Goal: Task Accomplishment & Management: Use online tool/utility

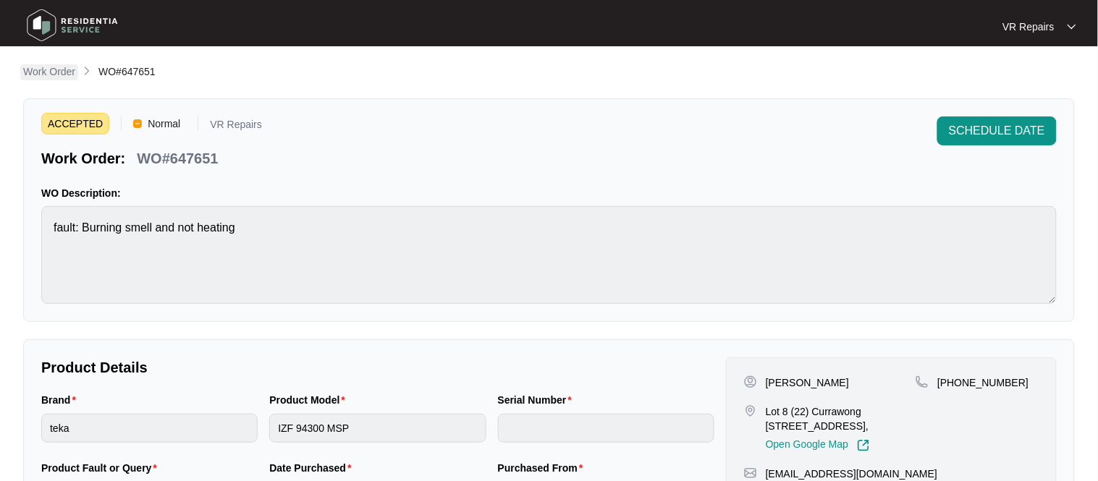
click at [64, 71] on p "Work Order" at bounding box center [49, 71] width 52 height 14
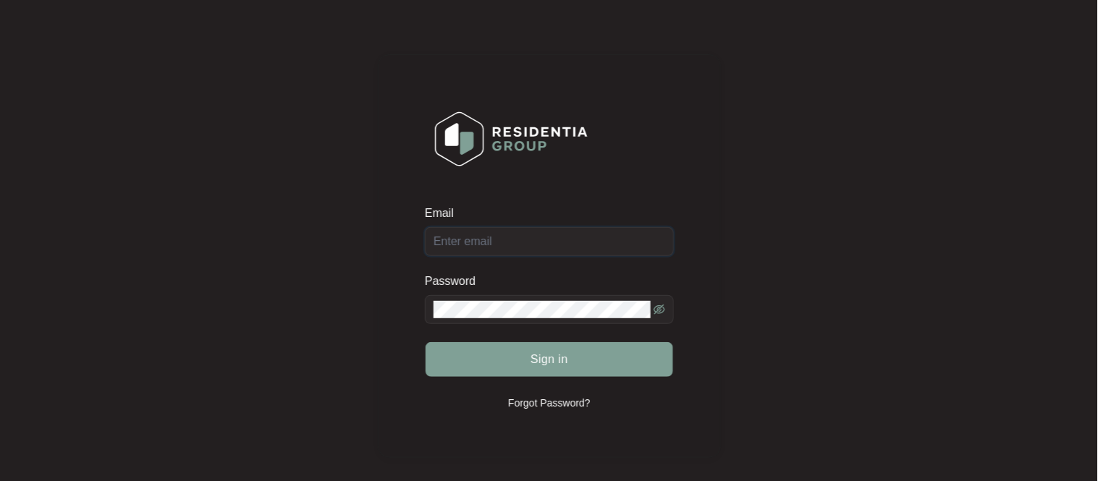
type input "vr.repairs85@gmail.com"
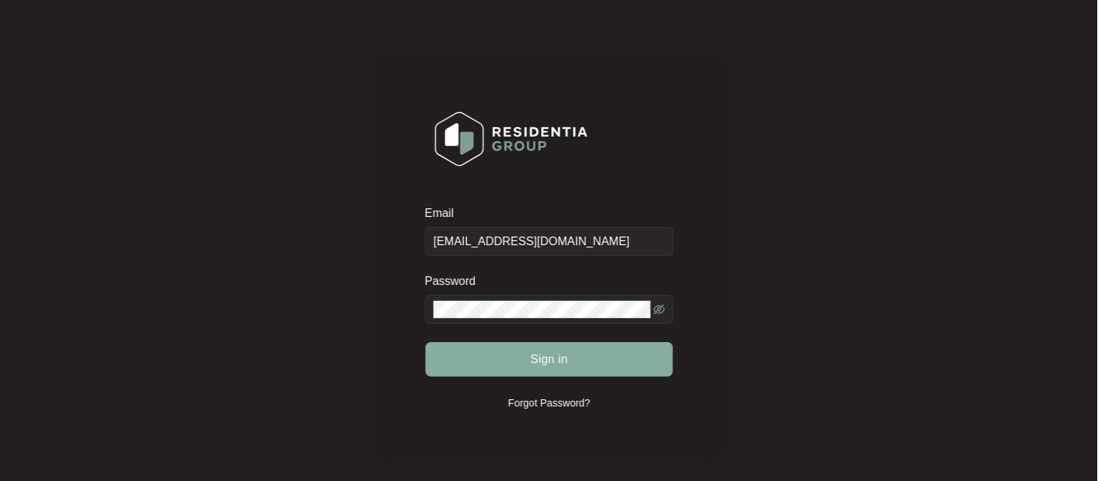
click at [524, 357] on button "Sign in" at bounding box center [550, 359] width 248 height 35
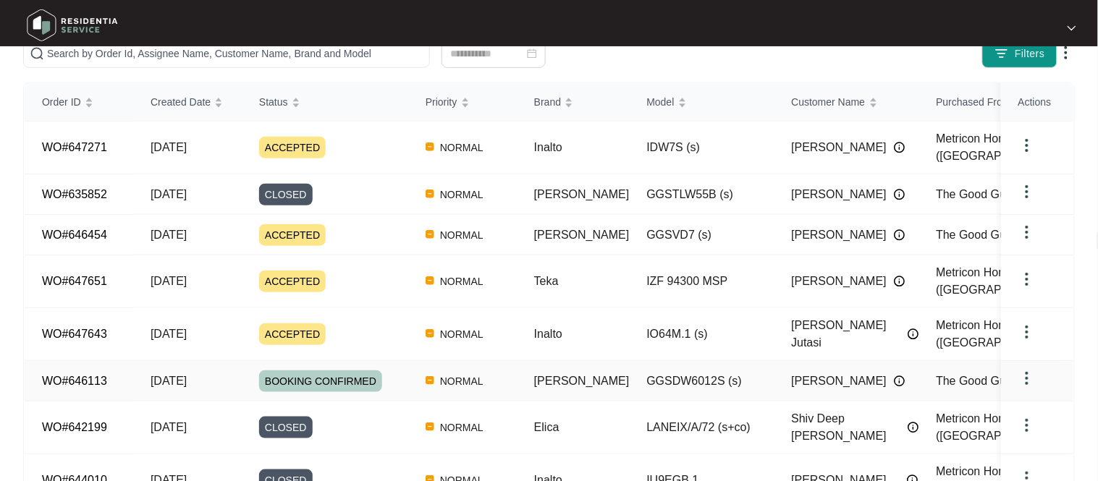
scroll to position [49, 0]
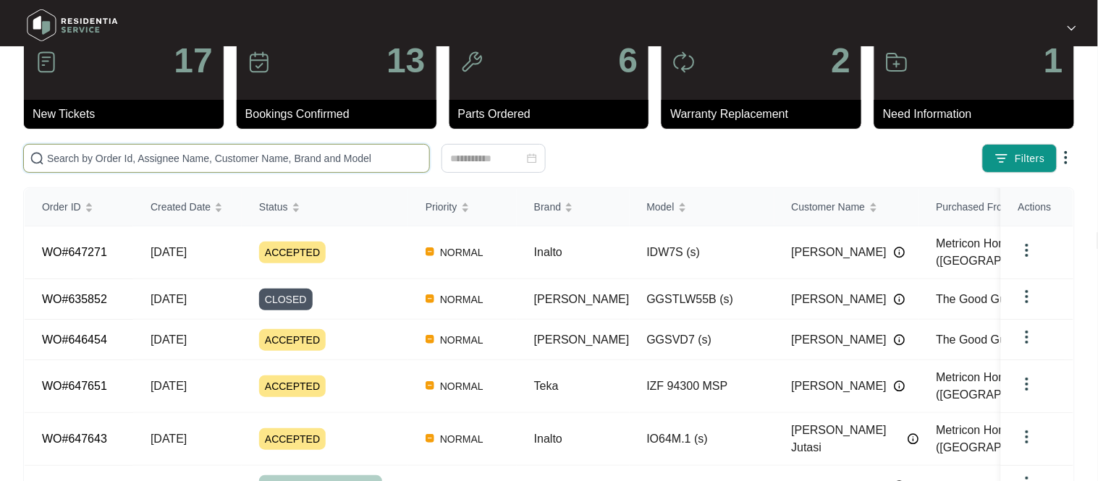
click at [135, 151] on input "text" at bounding box center [235, 159] width 376 height 16
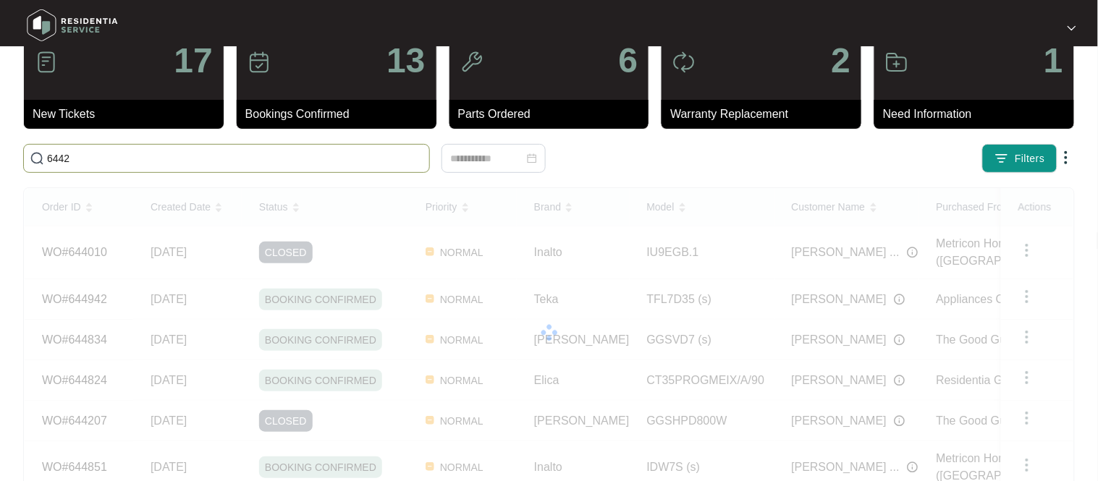
scroll to position [0, 0]
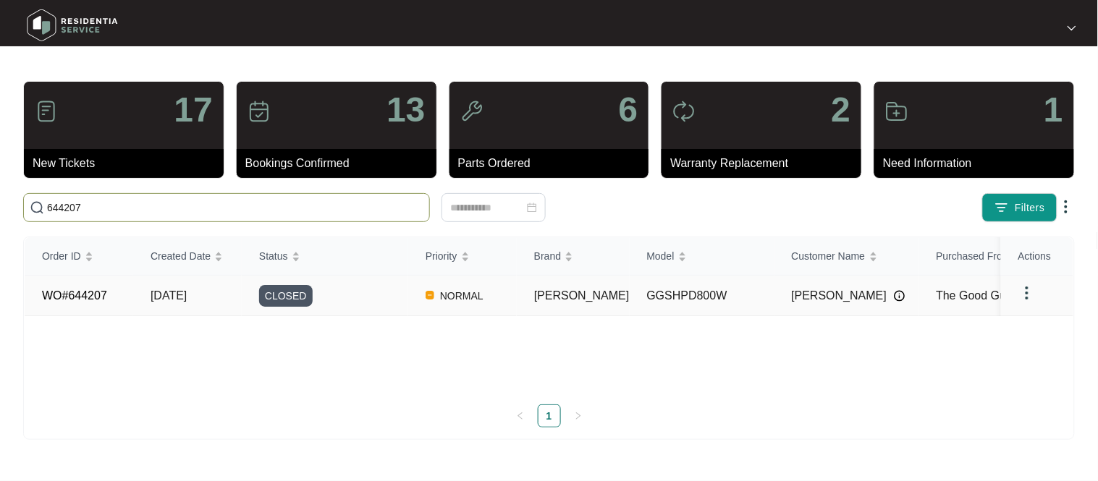
type input "644207"
click at [101, 297] on link "WO#644207" at bounding box center [74, 296] width 65 height 12
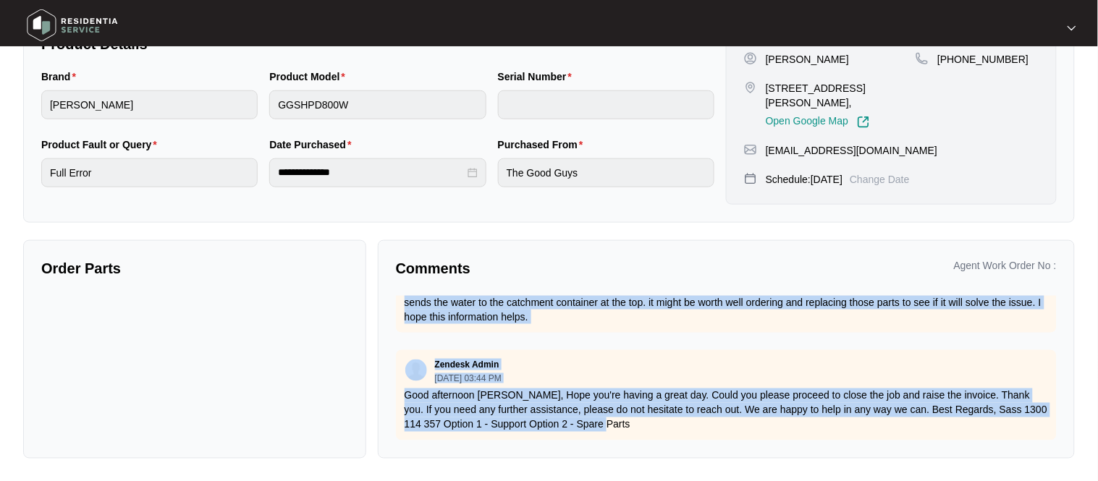
scroll to position [421, 0]
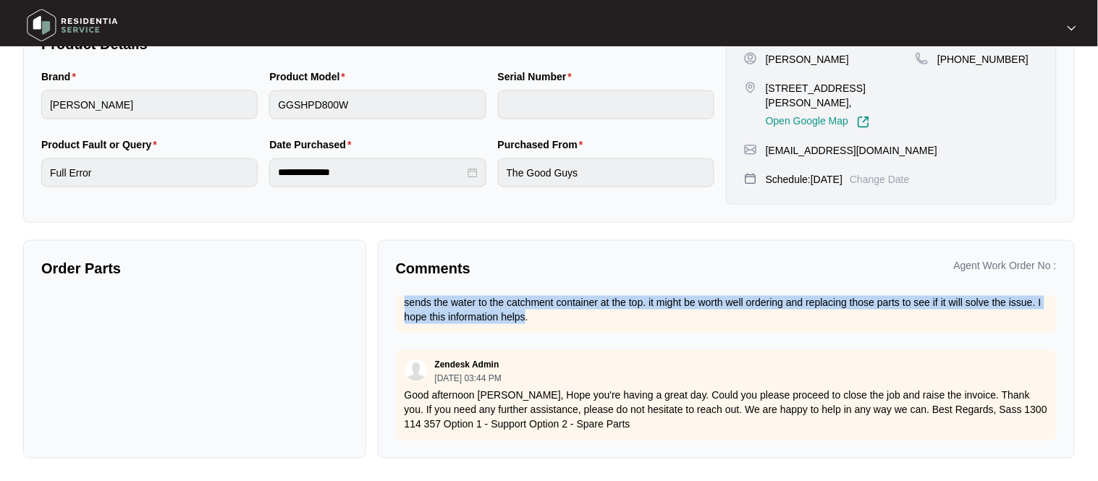
drag, startPoint x: 401, startPoint y: 363, endPoint x: 640, endPoint y: 319, distance: 242.8
click at [640, 319] on div "You 10/01/2025 at 12:57 PM Afternoon team I attended this property today and re…" at bounding box center [726, 273] width 661 height 119
copy p "Afternoon team I attended this property today and replace the water levelling s…"
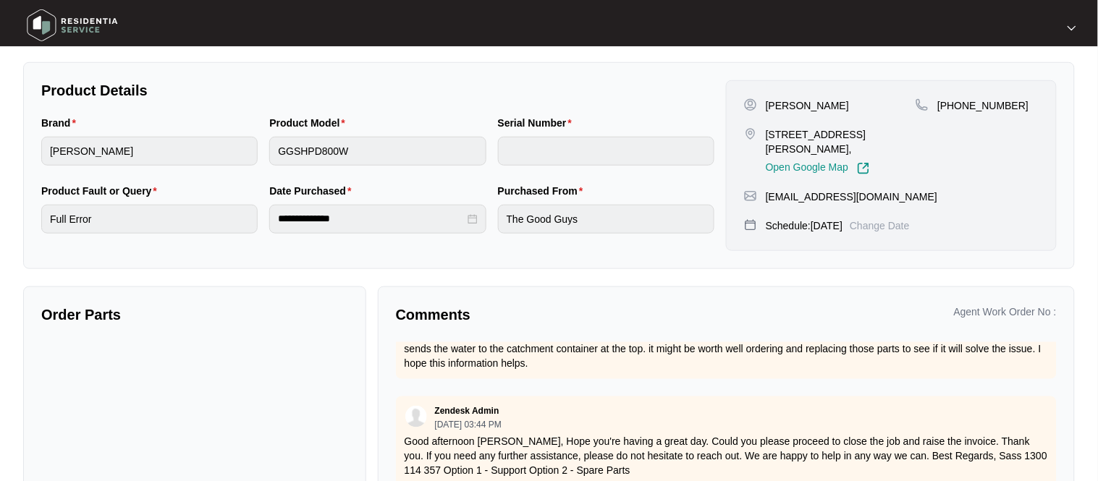
scroll to position [182, 0]
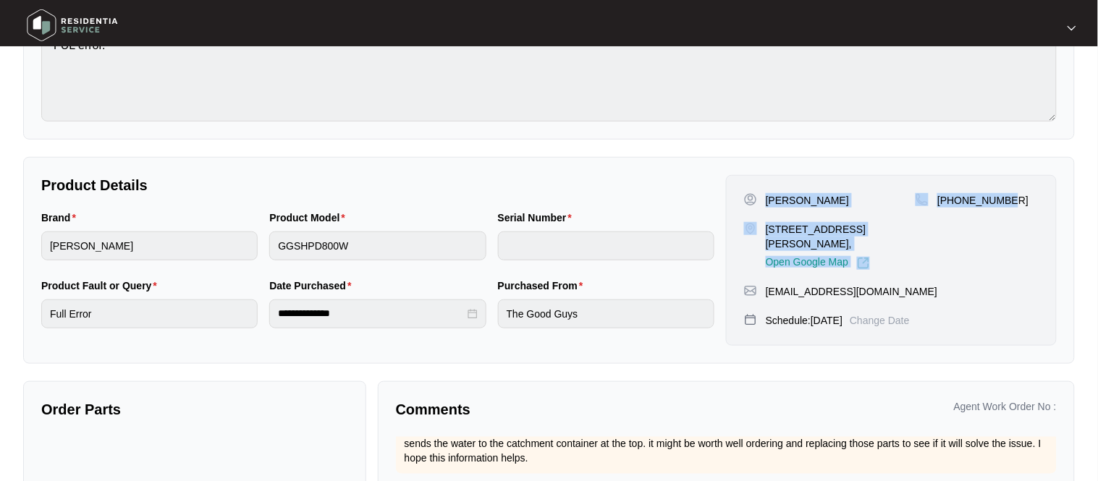
drag, startPoint x: 767, startPoint y: 197, endPoint x: 1015, endPoint y: 212, distance: 248.7
click at [1015, 212] on div "Dave 13 Motif Street, Clyde Melbourne 3978, Open Google Map +61434565170" at bounding box center [891, 231] width 295 height 77
copy div "Dave 13 Motif Street, Clyde Melbourne 3978, Open Google Map +61434565170"
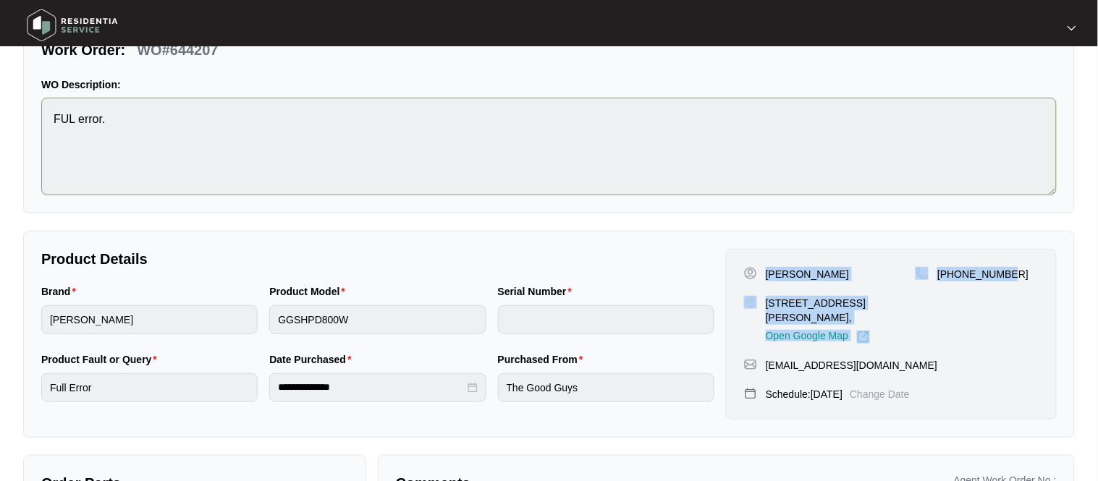
scroll to position [8, 0]
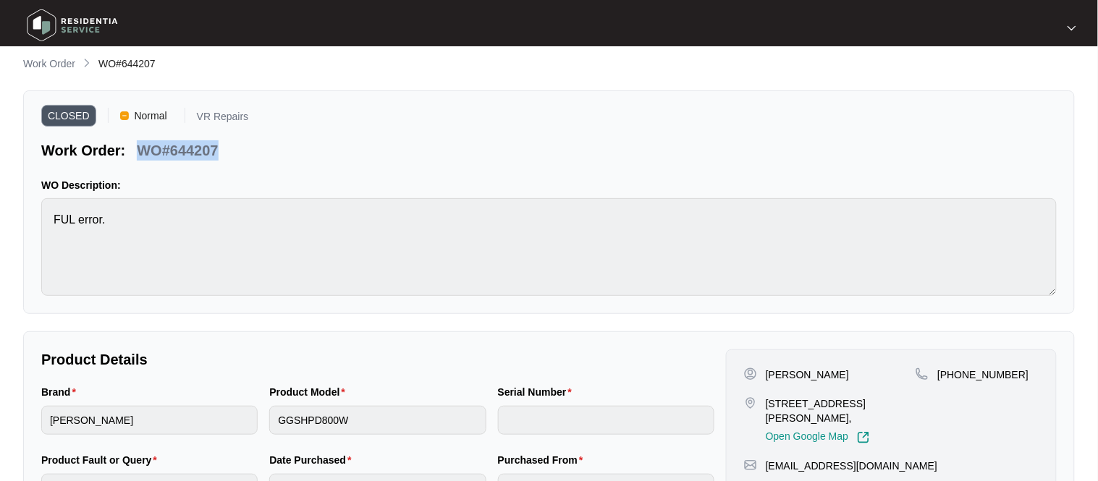
drag, startPoint x: 219, startPoint y: 147, endPoint x: 141, endPoint y: 154, distance: 77.8
click at [141, 154] on div "WO#644207" at bounding box center [177, 147] width 93 height 25
copy p "WO#644207"
click at [53, 60] on p "Work Order" at bounding box center [49, 63] width 52 height 14
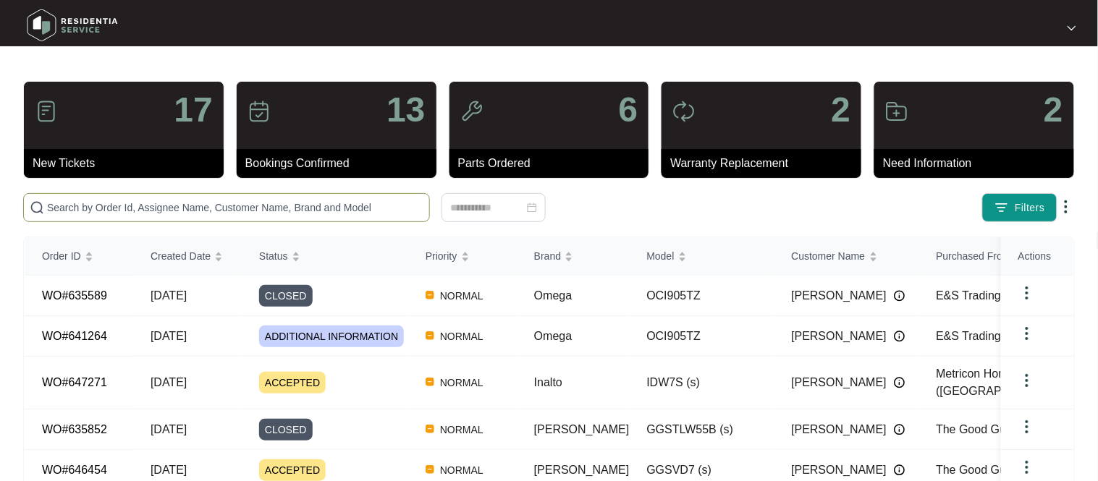
click at [101, 203] on input "text" at bounding box center [235, 208] width 376 height 16
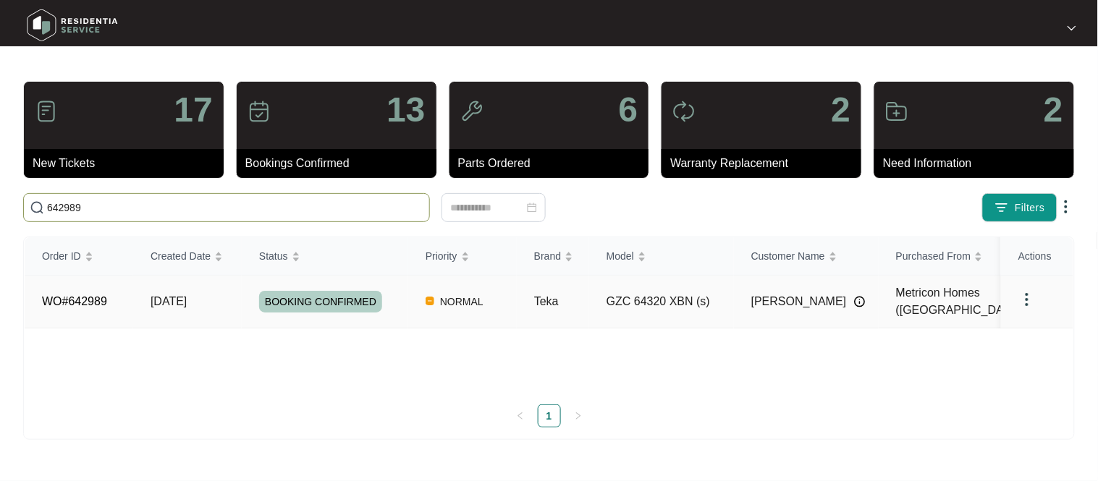
type input "642989"
click at [93, 303] on link "WO#642989" at bounding box center [74, 301] width 65 height 12
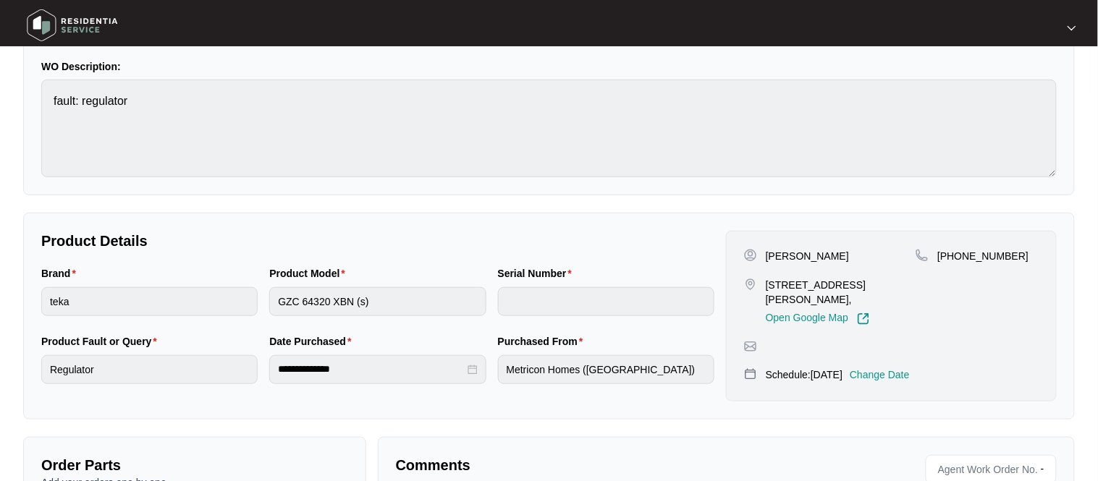
scroll to position [174, 0]
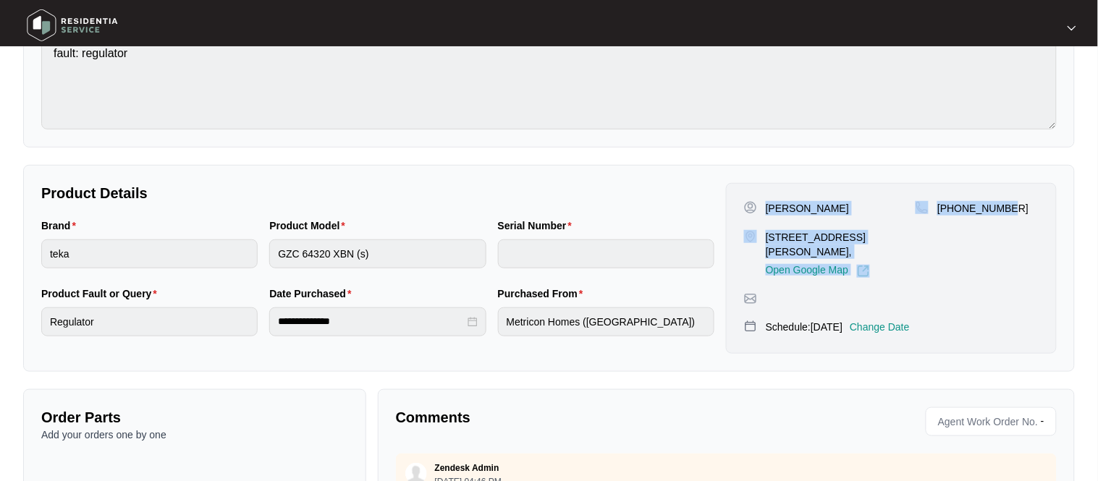
drag, startPoint x: 766, startPoint y: 203, endPoint x: 1020, endPoint y: 210, distance: 254.1
click at [1020, 210] on div "Michael 1 Surfers Crescent Carrum Downs, VIC, 3201, Open Google Map +61474300308" at bounding box center [891, 239] width 295 height 77
copy div "Michael 1 Surfers Crescent Carrum Downs, VIC, 3201, Open Google Map +61474300308"
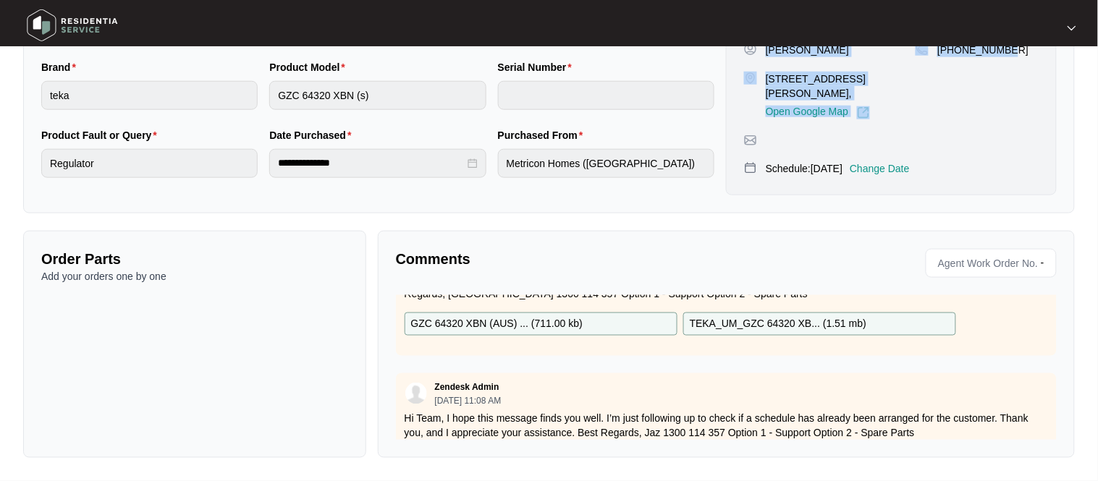
scroll to position [70, 0]
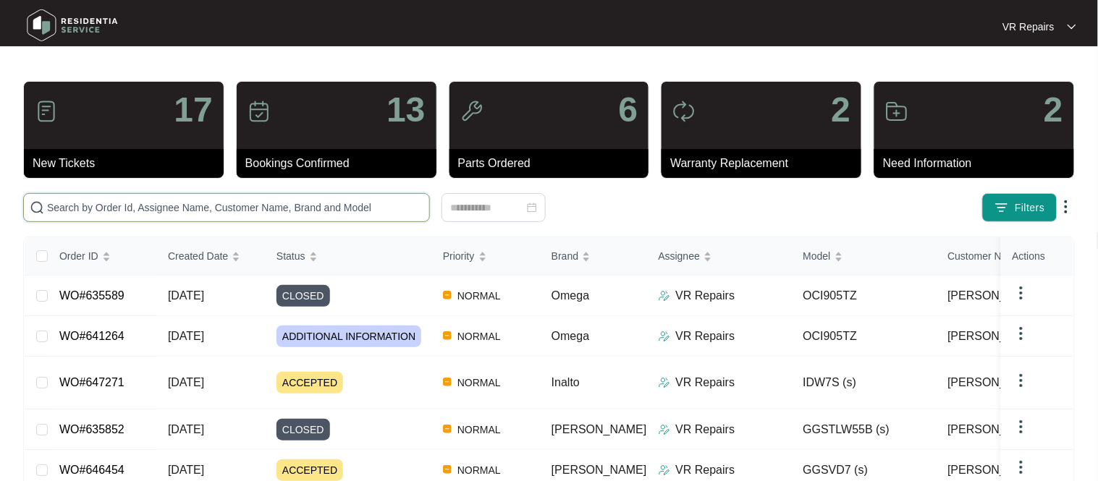
click at [134, 200] on input "text" at bounding box center [235, 208] width 376 height 16
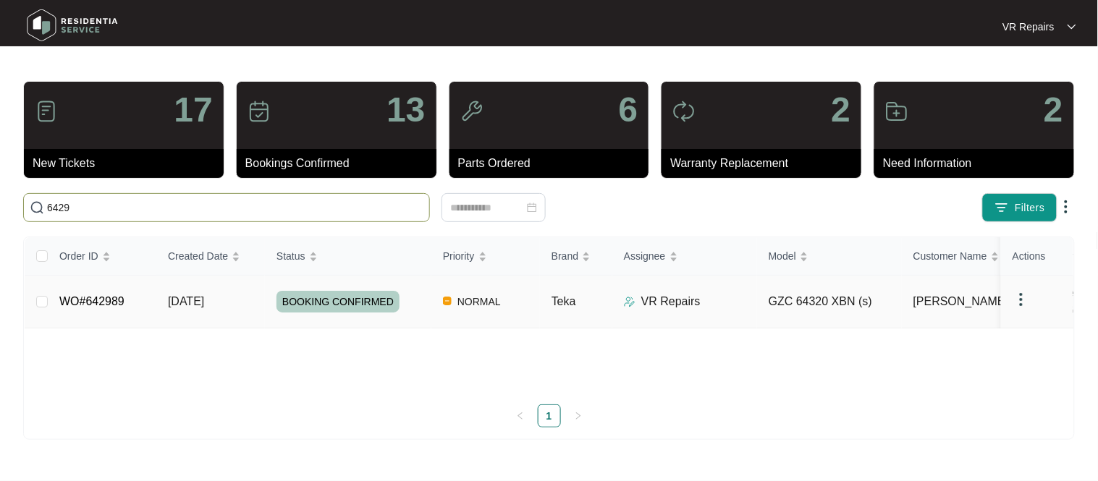
type input "6429"
click at [96, 297] on link "WO#642989" at bounding box center [91, 301] width 65 height 12
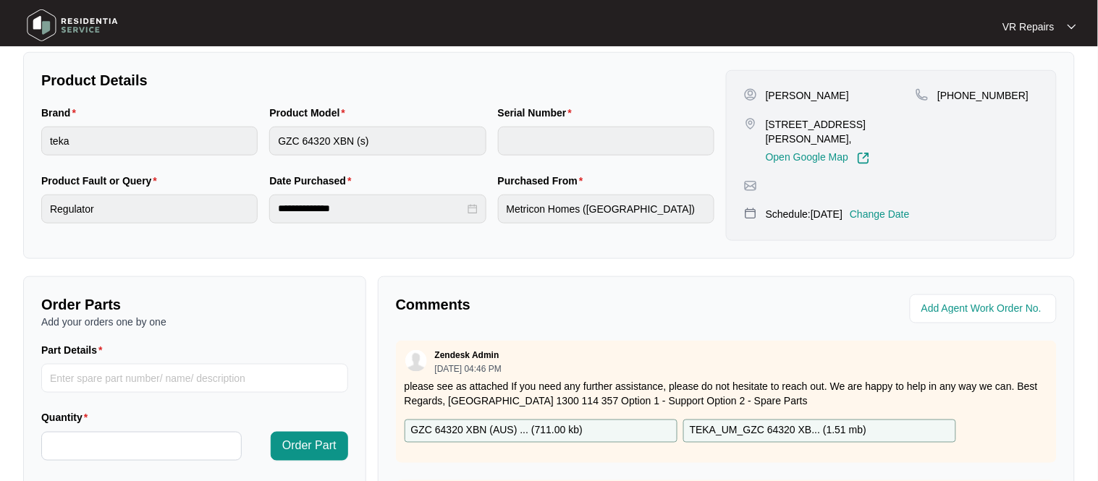
scroll to position [478, 0]
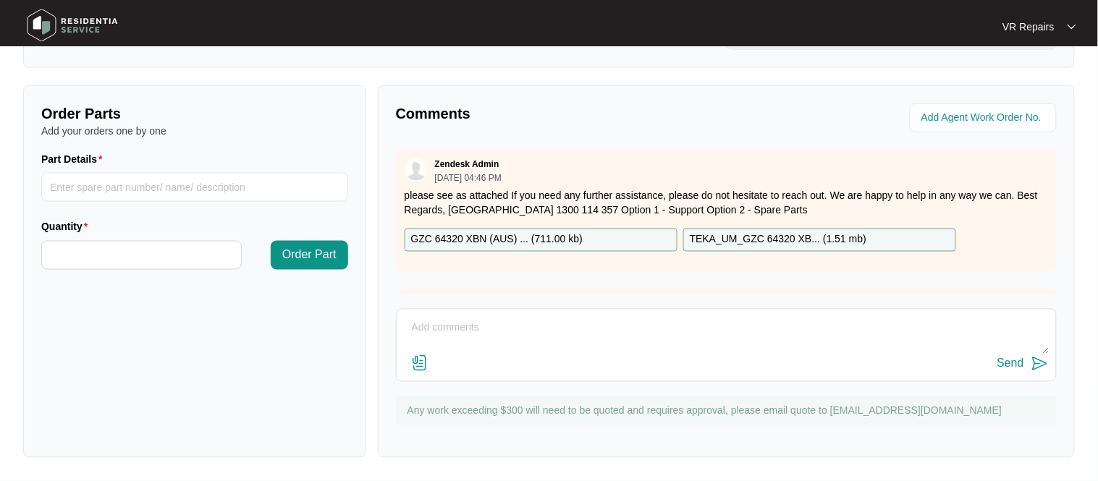
click at [463, 321] on textarea at bounding box center [726, 336] width 645 height 38
paste textarea "Attended renters property and investigated the gas cooktop, after running throu…"
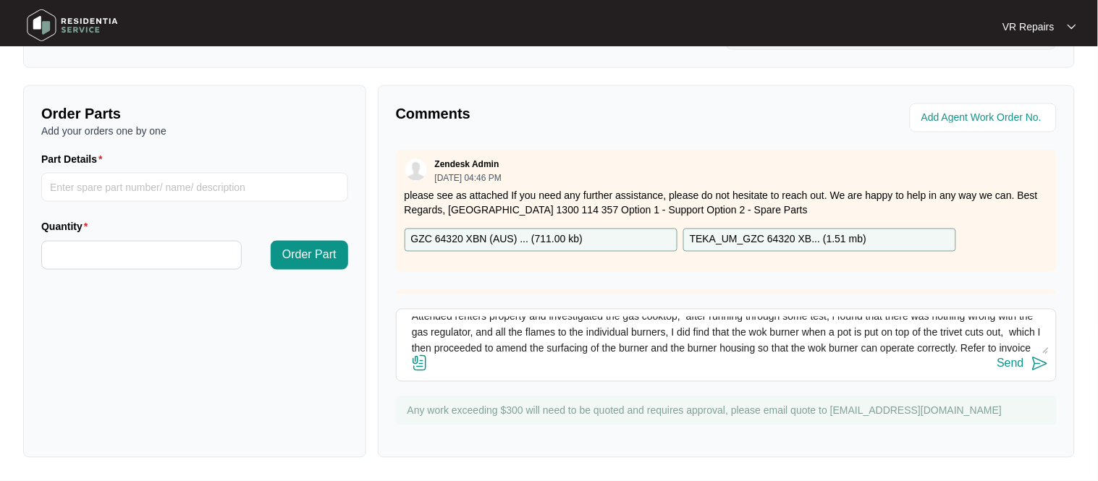
scroll to position [27, 0]
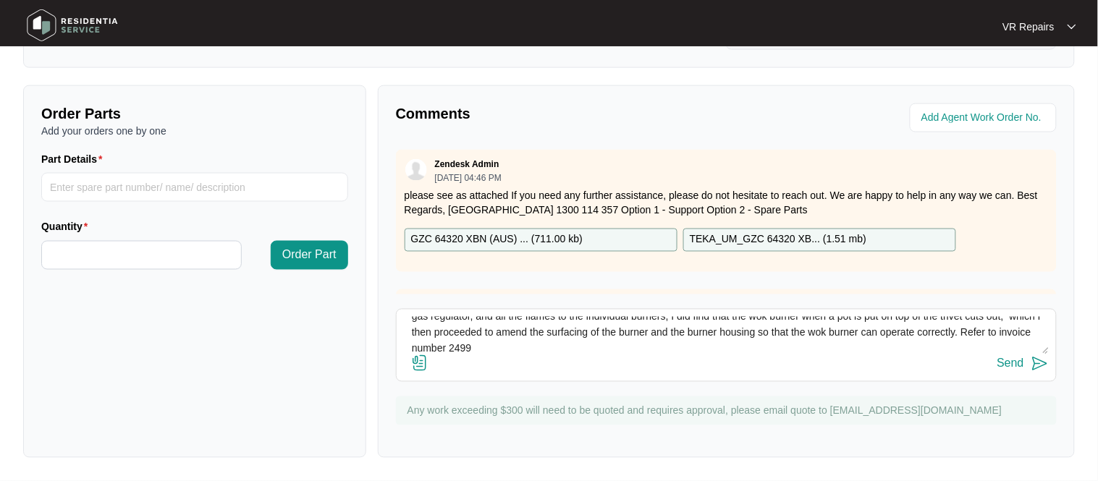
type textarea "Attended renters property and investigated the gas cooktop, after running throu…"
click at [420, 368] on img at bounding box center [419, 363] width 17 height 17
click at [0, 0] on input "file" at bounding box center [0, 0] width 0 height 0
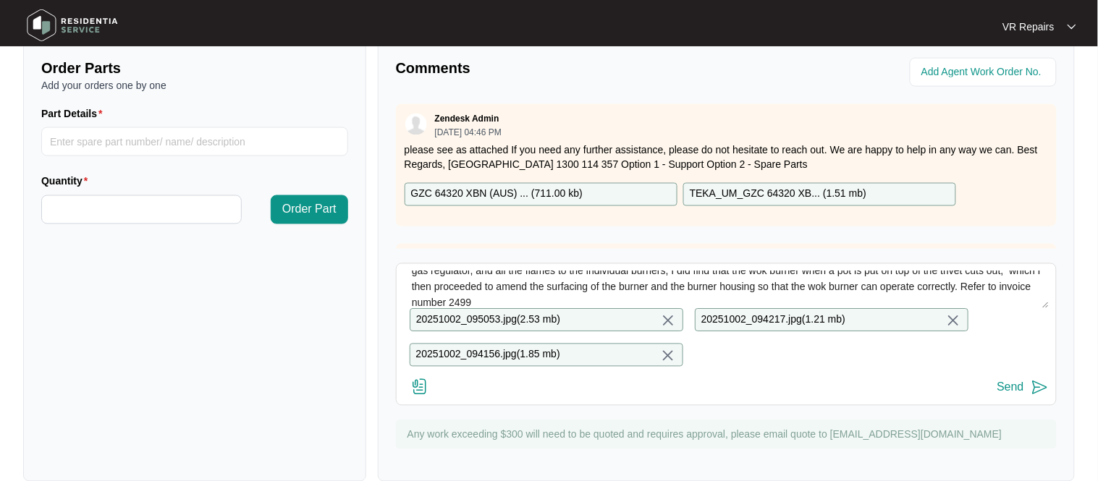
scroll to position [541, 0]
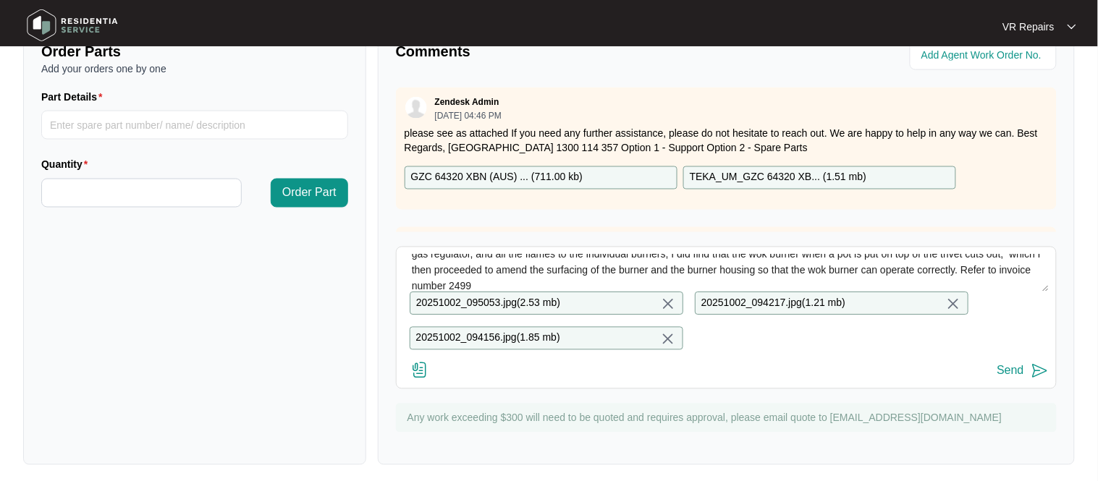
click at [1008, 373] on div "Send" at bounding box center [1010, 371] width 27 height 13
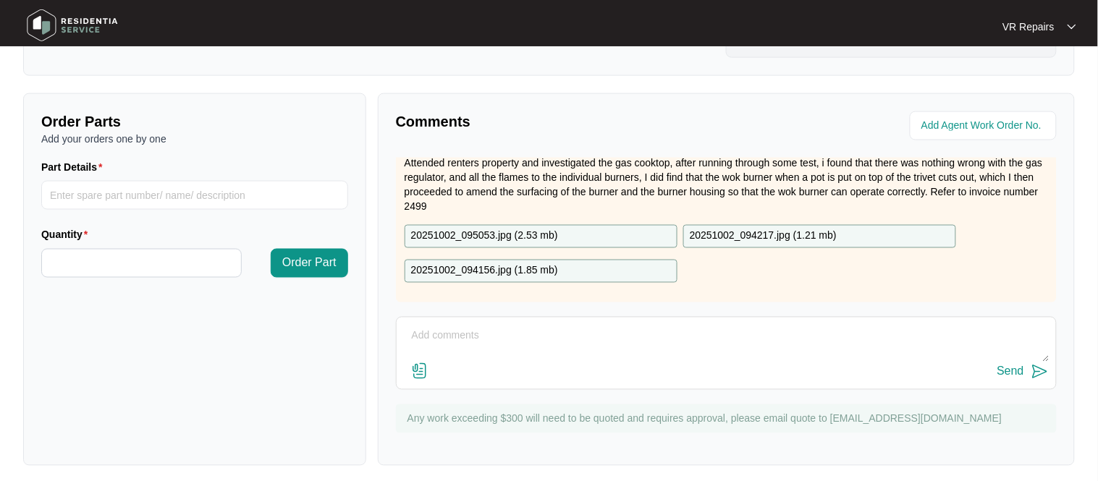
scroll to position [0, 0]
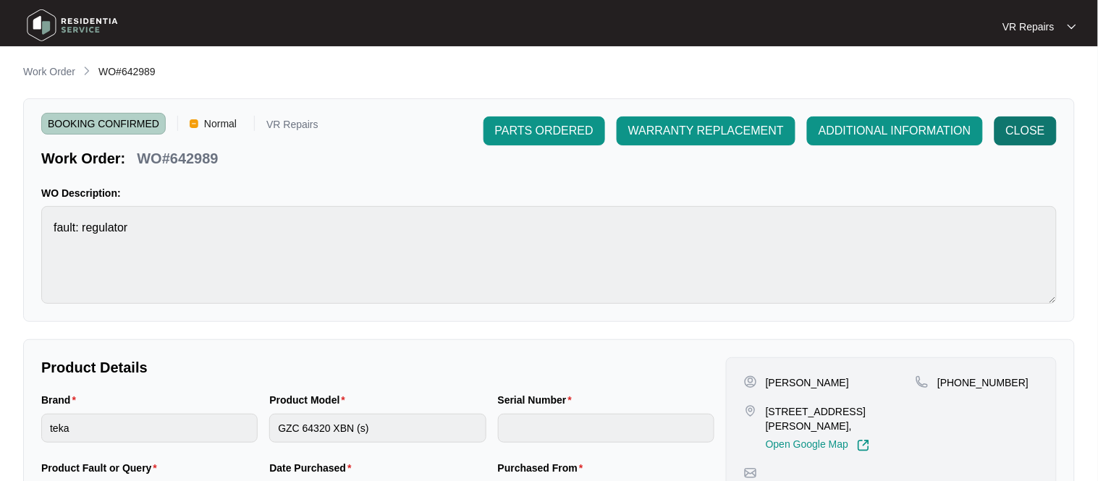
click at [1030, 141] on button "CLOSE" at bounding box center [1025, 131] width 62 height 29
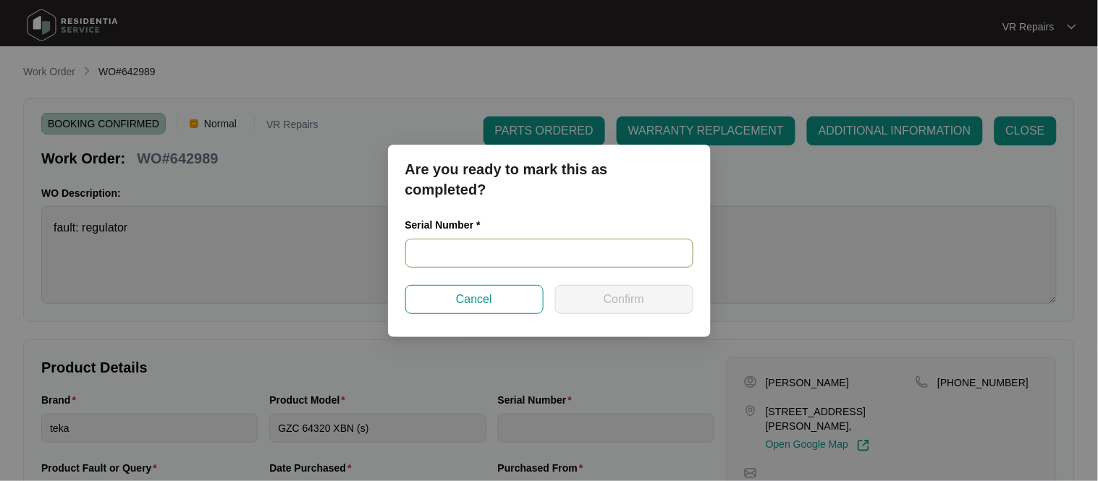
paste input "ZP21CE00050"
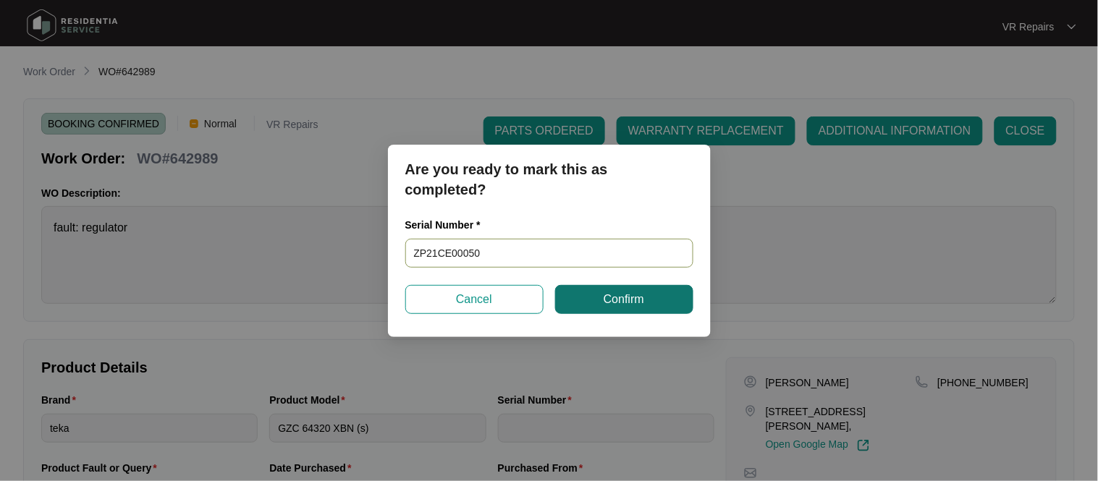
type input "ZP21CE00050"
click at [617, 300] on span "Confirm" at bounding box center [624, 299] width 41 height 17
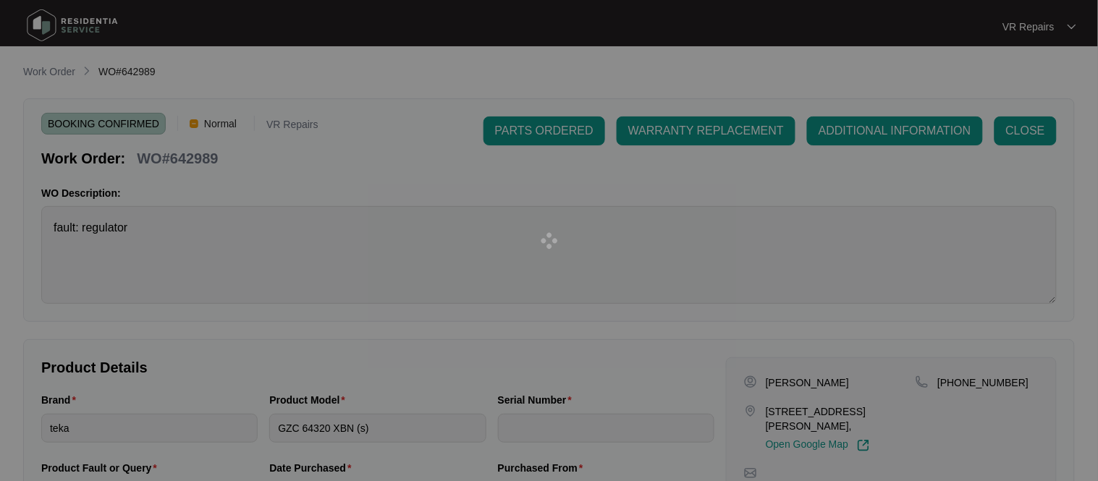
type input "ZP21CE00050"
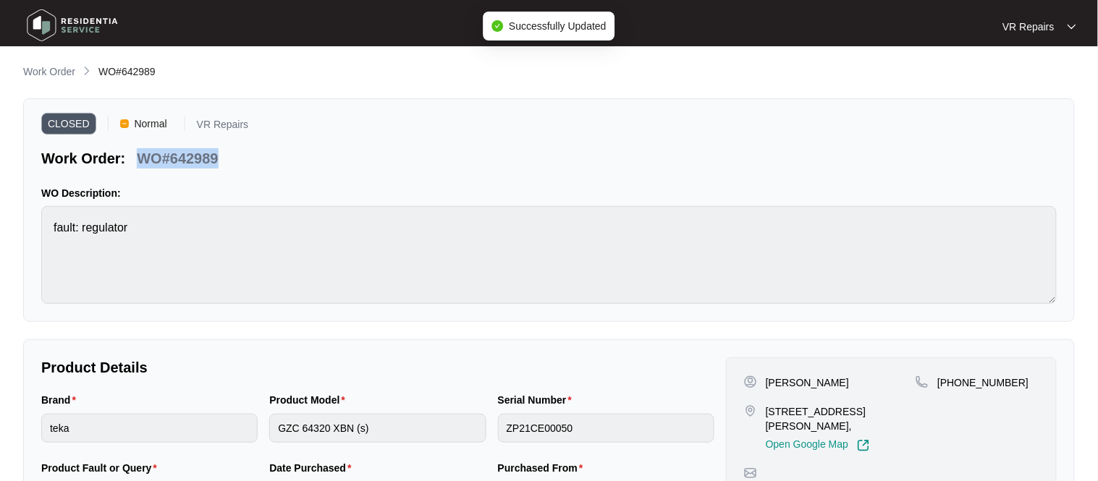
drag, startPoint x: 220, startPoint y: 156, endPoint x: 142, endPoint y: 157, distance: 78.2
click at [142, 157] on div "WO#642989" at bounding box center [177, 155] width 93 height 25
copy p "WO#642989"
click at [63, 72] on p "Work Order" at bounding box center [49, 71] width 52 height 14
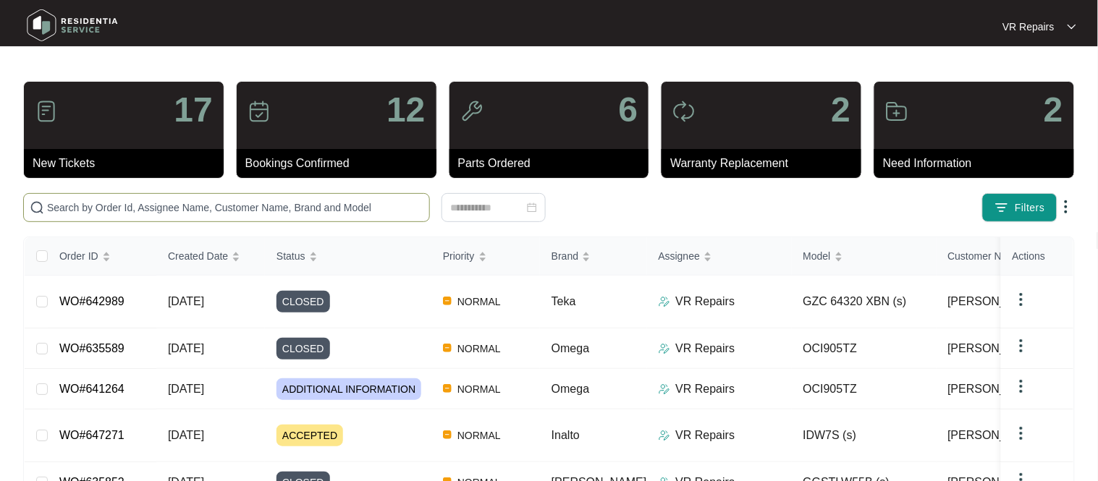
click at [156, 198] on span at bounding box center [226, 207] width 407 height 29
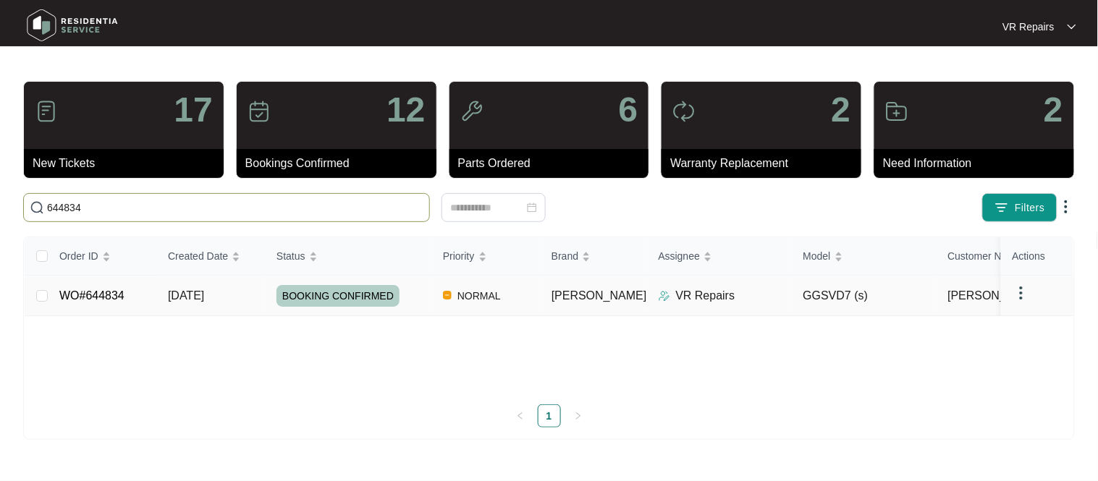
type input "644834"
click at [106, 296] on link "WO#644834" at bounding box center [91, 296] width 65 height 12
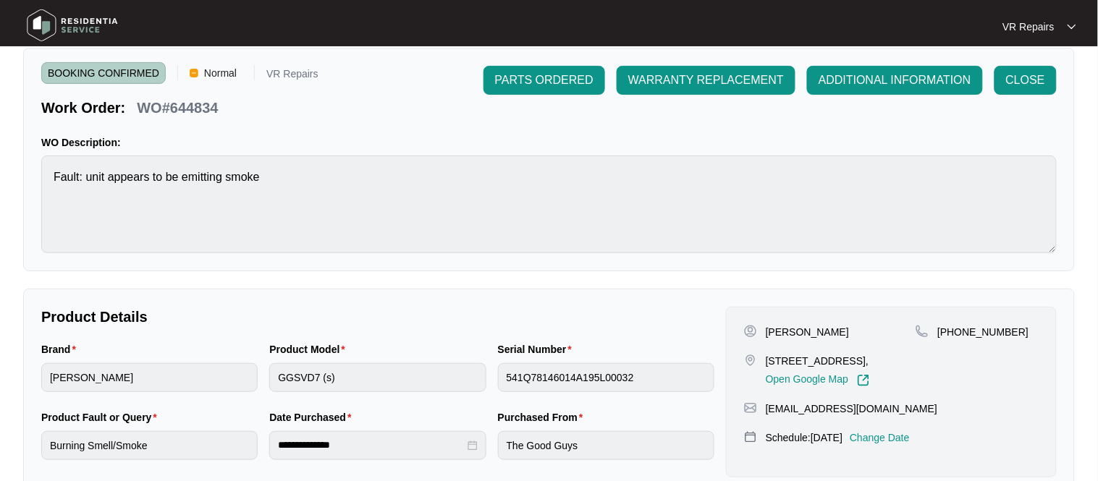
scroll to position [59, 0]
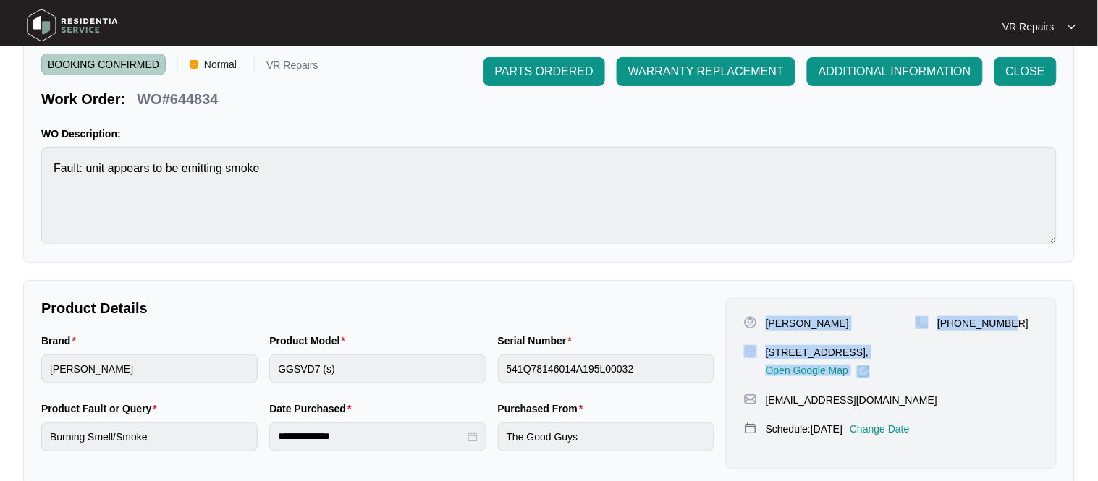
drag, startPoint x: 767, startPoint y: 322, endPoint x: 1029, endPoint y: 303, distance: 262.7
click at [1029, 303] on div "[PERSON_NAME] 5 gidgee court undefined [GEOGRAPHIC_DATA] 3977, Open Google Map …" at bounding box center [891, 383] width 331 height 171
copy div "[PERSON_NAME] 5 gidgee court undefined [STREET_ADDRESS], Open Google Map [PHONE…"
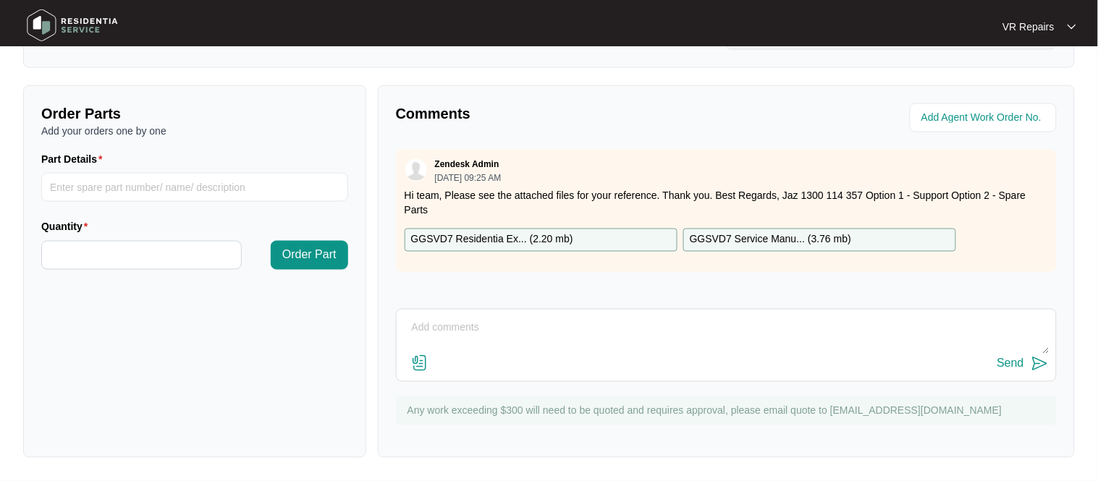
click at [491, 326] on textarea at bounding box center [726, 336] width 645 height 38
paste textarea "Investigated the dryer, and found the unit to be in good condition, but notice …"
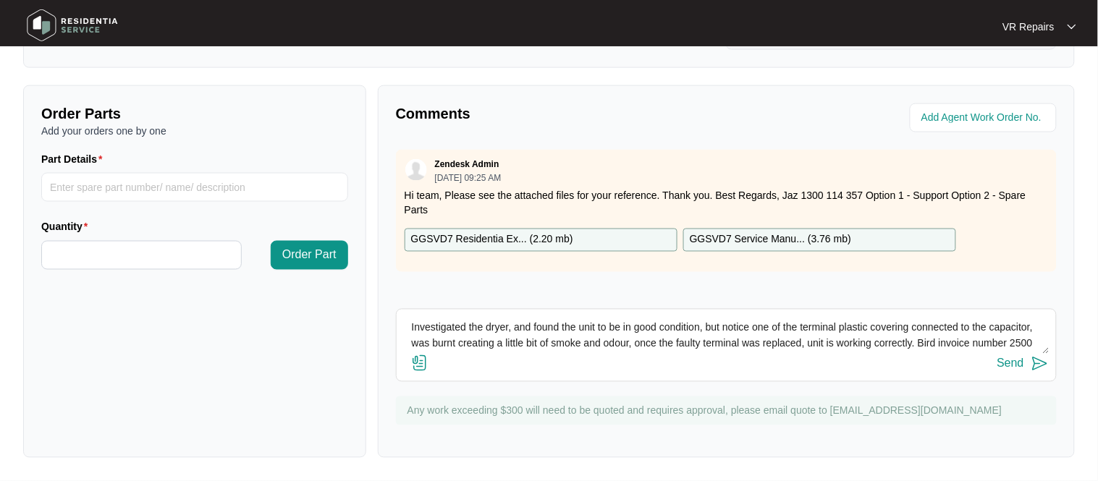
scroll to position [11, 0]
click at [1011, 334] on textarea "Investigated the dryer, and found the unit to be in good condition, but notice …" at bounding box center [726, 336] width 645 height 38
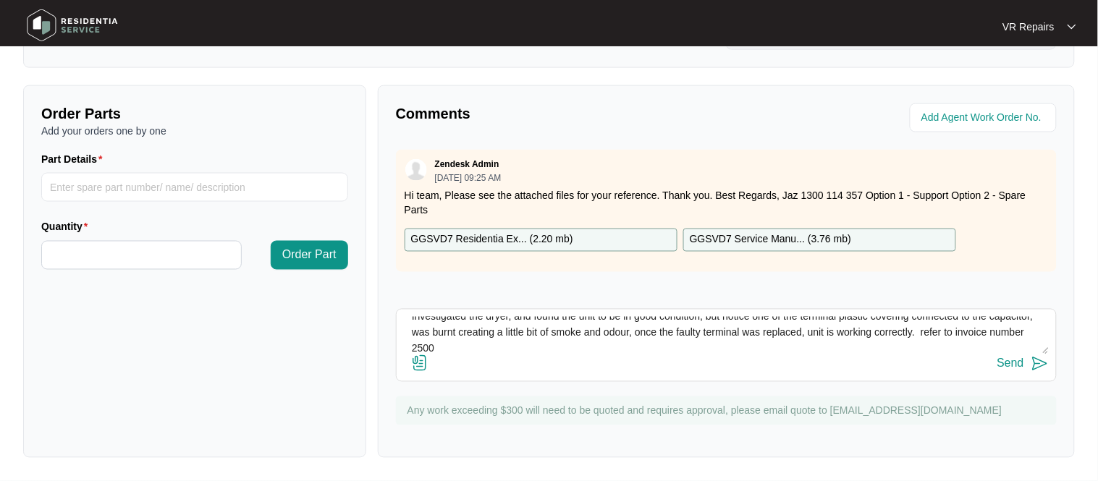
click at [993, 330] on textarea "Investigated the dryer, and found the unit to be in good condition, but notice …" at bounding box center [726, 336] width 645 height 38
type textarea "Investigated the dryer, and found the unit to be in good condition, but notice …"
click at [674, 389] on div "Comments Zendesk Admin [DATE] 09:25 AM Hi team, Please see the attached files f…" at bounding box center [726, 271] width 697 height 373
click at [1005, 367] on div "Send" at bounding box center [1010, 364] width 27 height 13
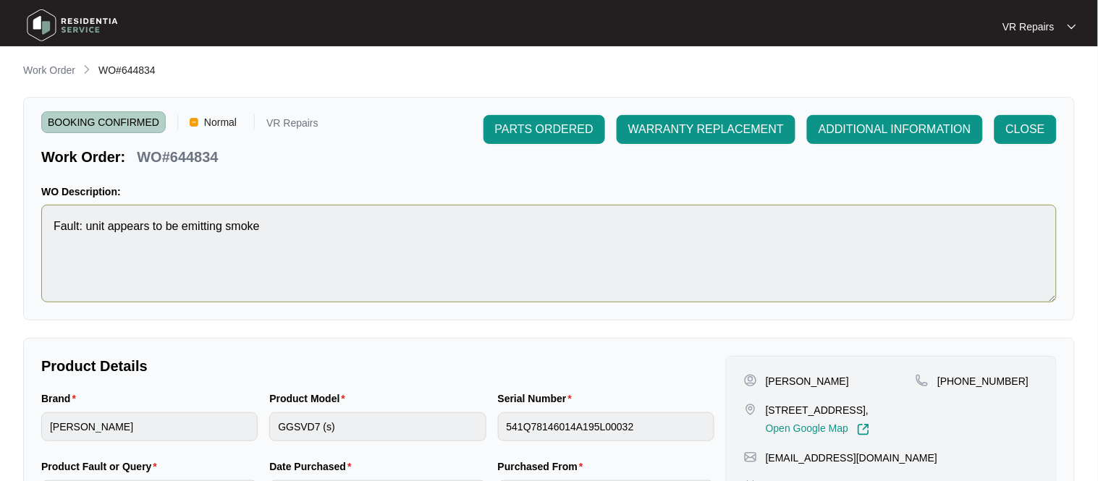
scroll to position [0, 0]
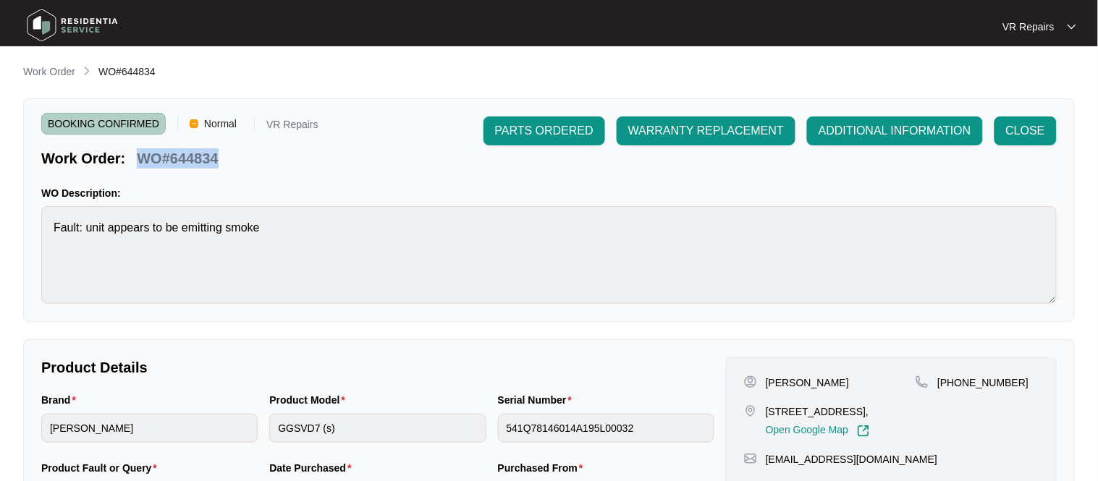
drag, startPoint x: 221, startPoint y: 157, endPoint x: 140, endPoint y: 167, distance: 81.0
click at [140, 167] on div "WO#644834" at bounding box center [177, 155] width 93 height 25
copy p "WO#644834"
click at [1027, 121] on button "CLOSE" at bounding box center [1025, 131] width 62 height 29
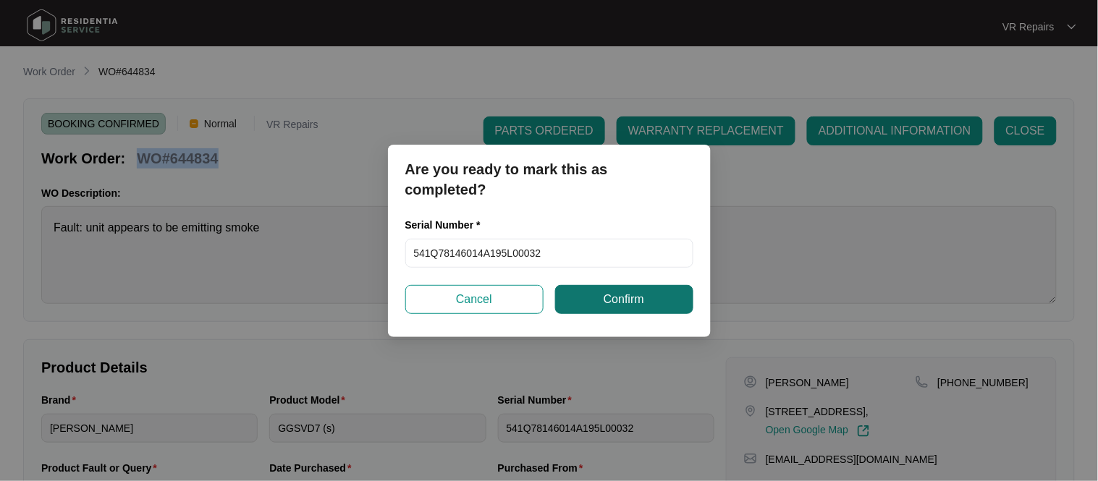
click at [586, 306] on button "Confirm" at bounding box center [624, 299] width 138 height 29
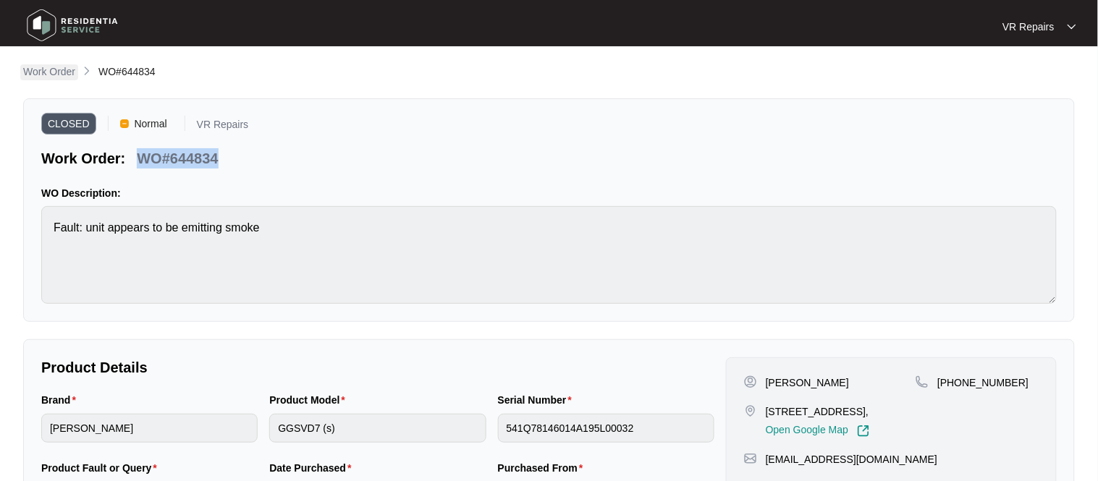
click at [49, 74] on p "Work Order" at bounding box center [49, 71] width 52 height 14
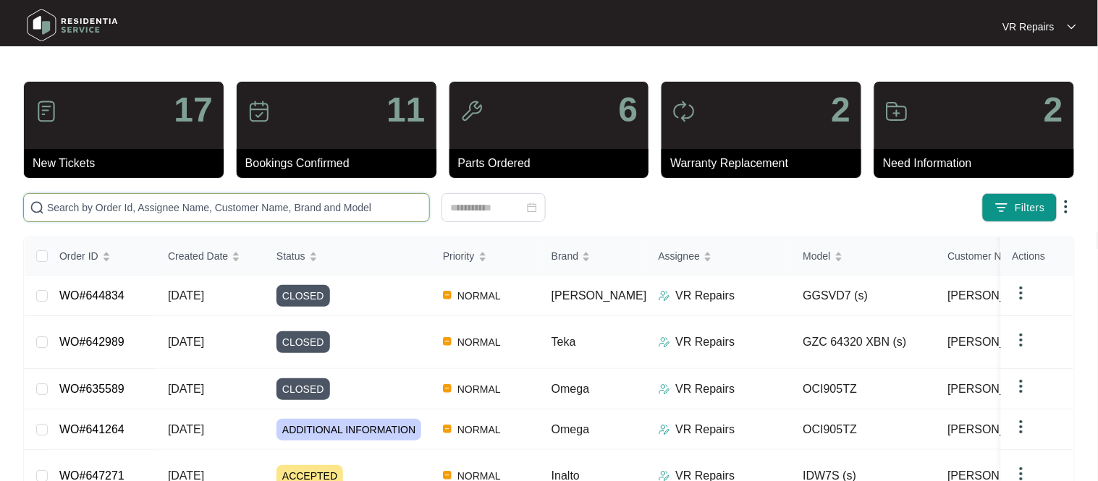
click at [195, 207] on input "text" at bounding box center [235, 208] width 376 height 16
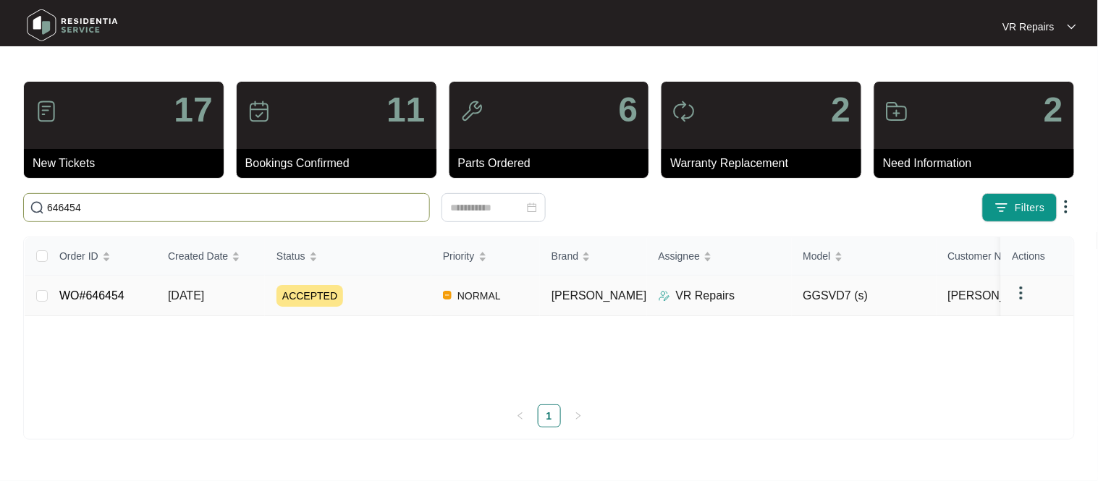
type input "646454"
click at [95, 292] on link "WO#646454" at bounding box center [91, 296] width 65 height 12
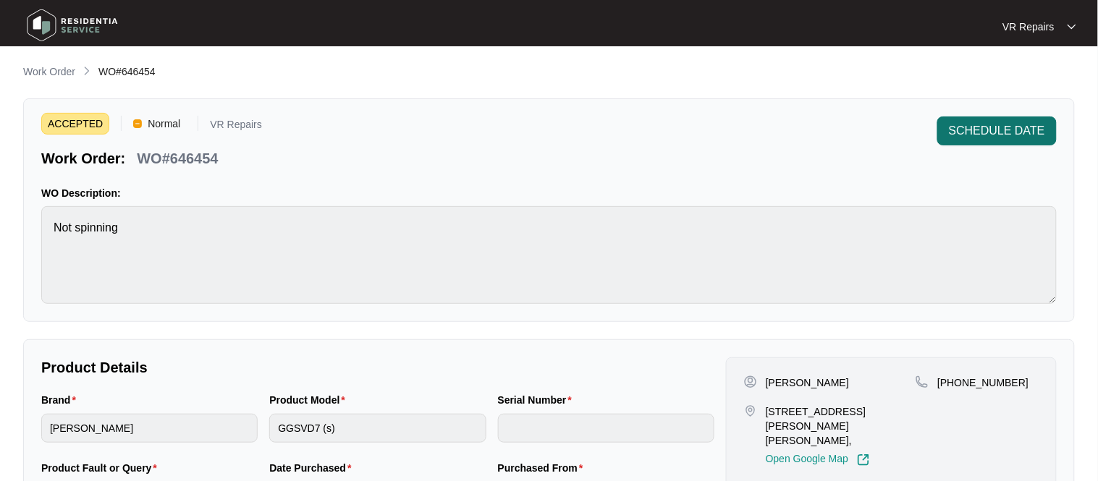
click at [1005, 137] on span "SCHEDULE DATE" at bounding box center [997, 130] width 96 height 17
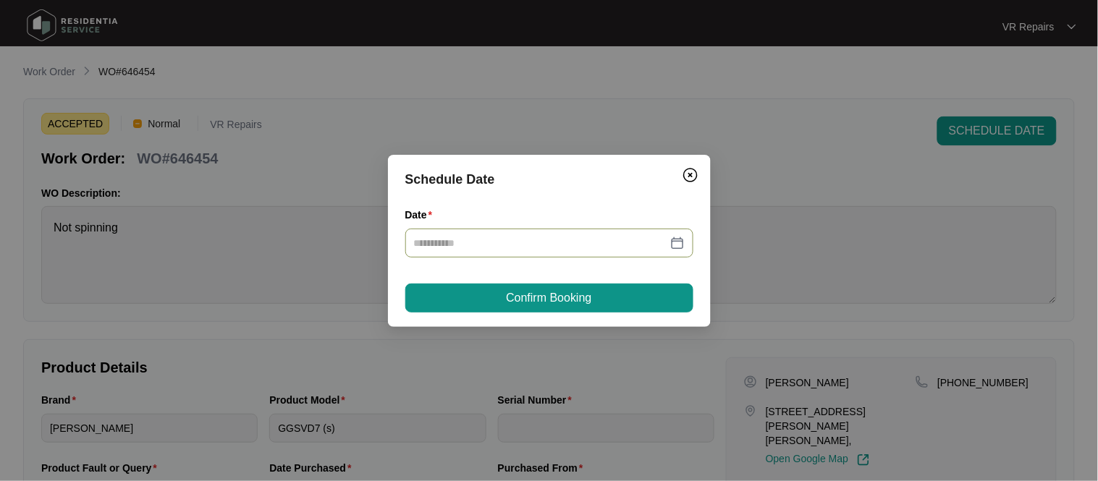
click at [670, 241] on div at bounding box center [549, 243] width 271 height 16
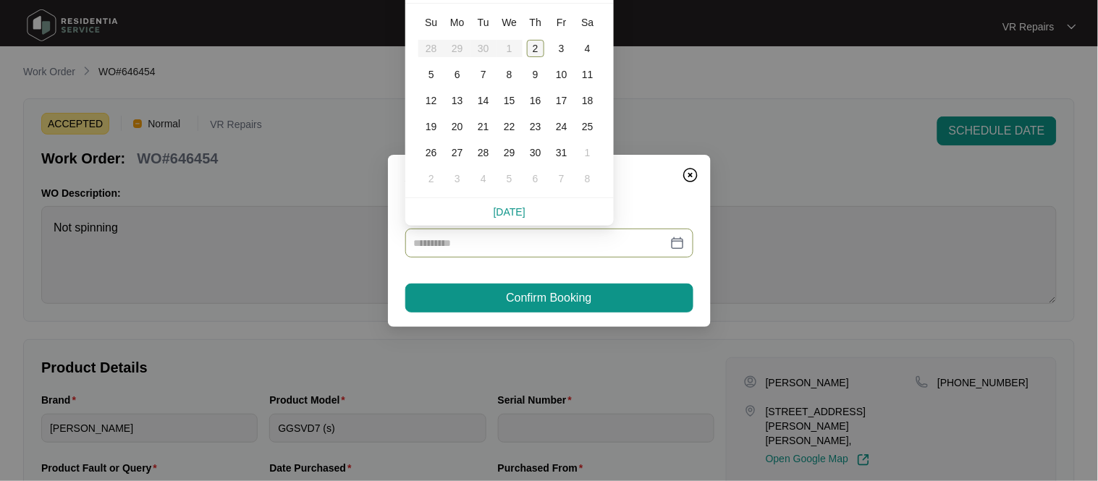
click at [533, 50] on div "2" at bounding box center [535, 48] width 17 height 17
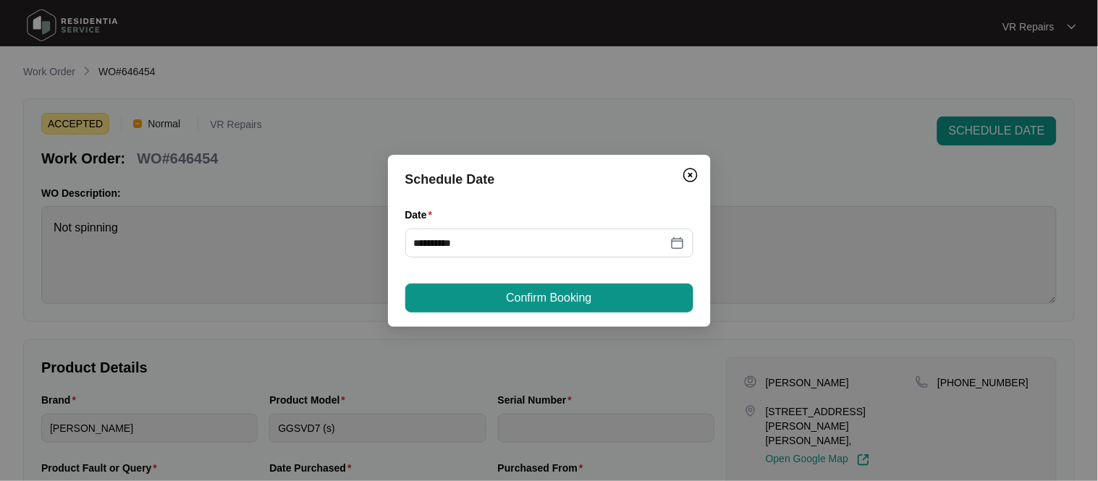
type input "**********"
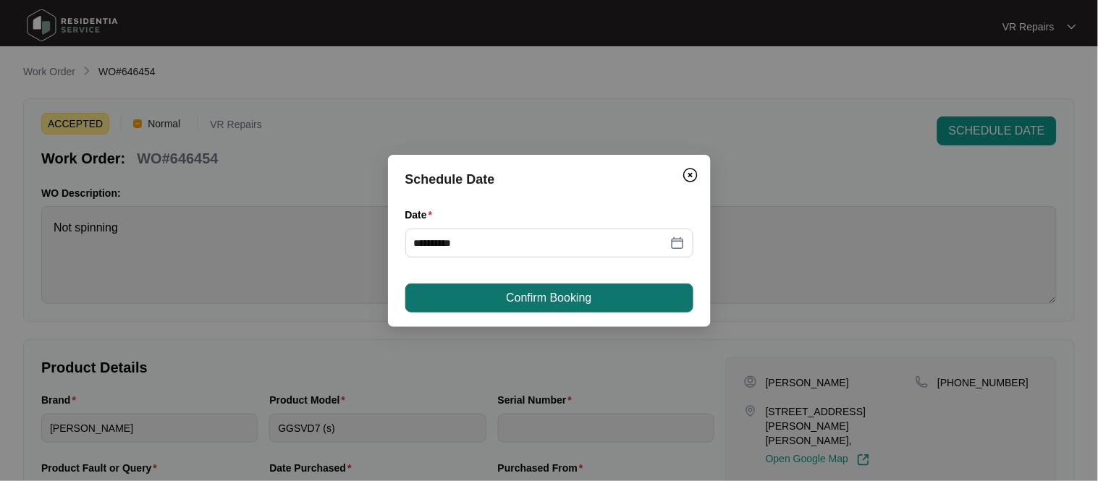
click at [501, 291] on button "Confirm Booking" at bounding box center [549, 298] width 288 height 29
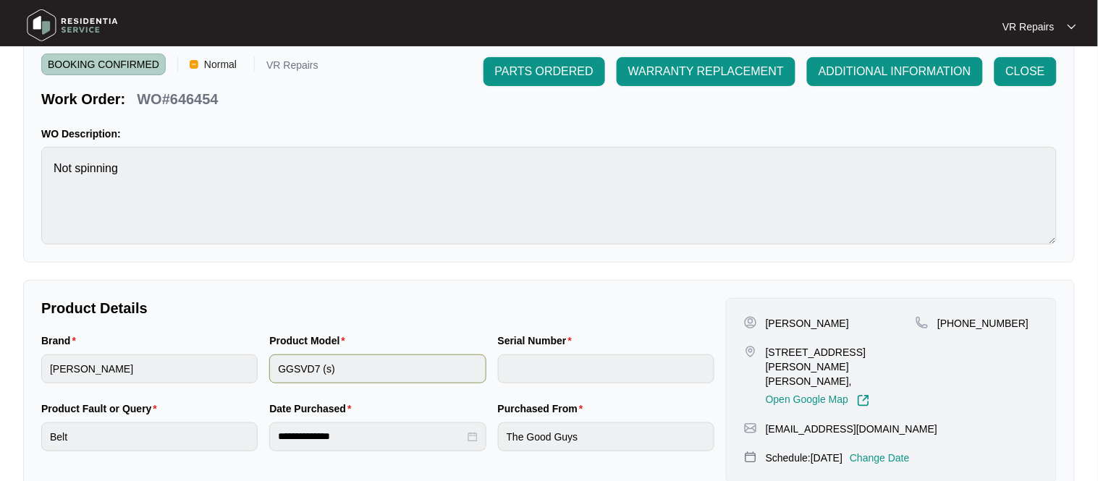
scroll to position [69, 0]
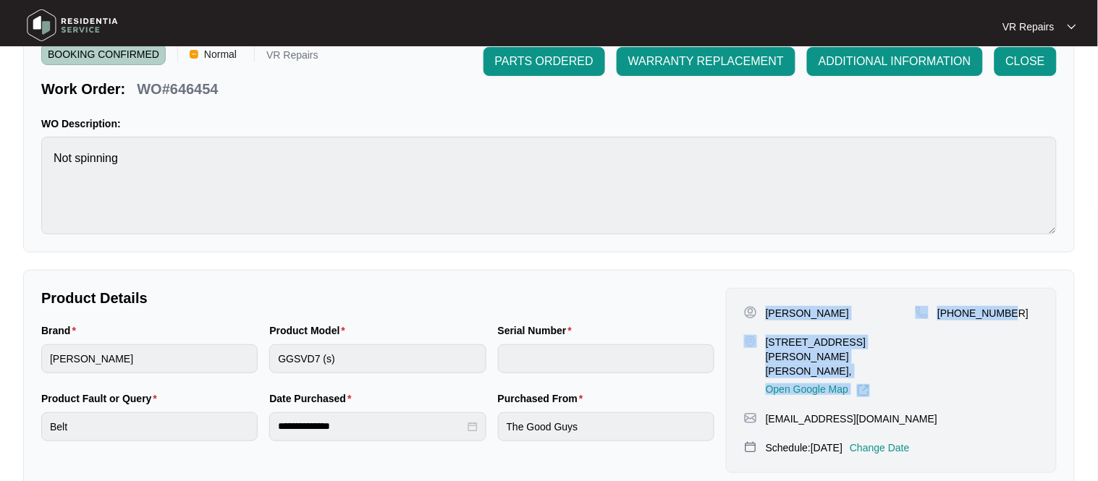
drag, startPoint x: 767, startPoint y: 308, endPoint x: 1027, endPoint y: 305, distance: 260.6
click at [1027, 306] on div "[PERSON_NAME] [STREET_ADDRESS][PERSON_NAME][PERSON_NAME], Open Google Map [PHON…" at bounding box center [891, 351] width 295 height 91
copy div "[PERSON_NAME] [STREET_ADDRESS][PERSON_NAME][PERSON_NAME], Open Google Map [PHON…"
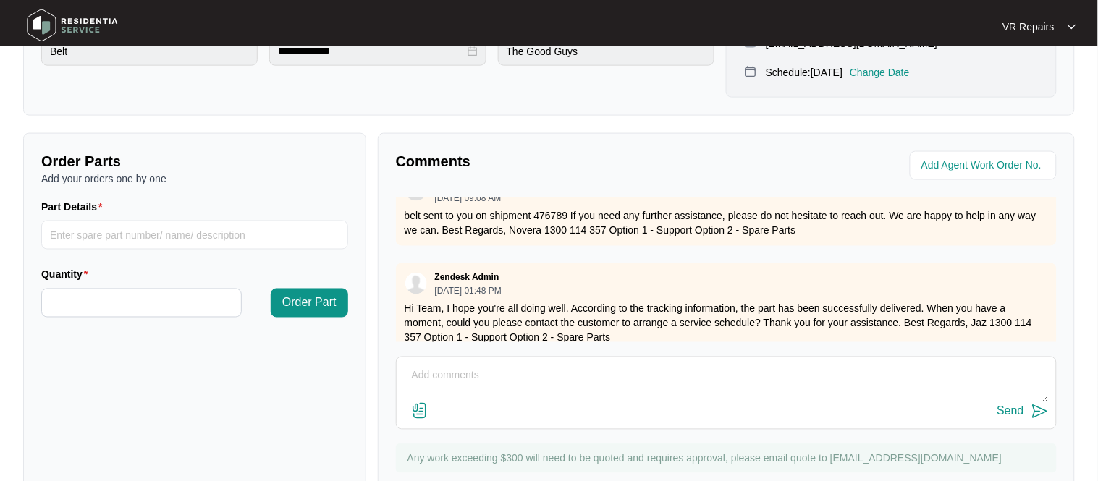
scroll to position [38, 0]
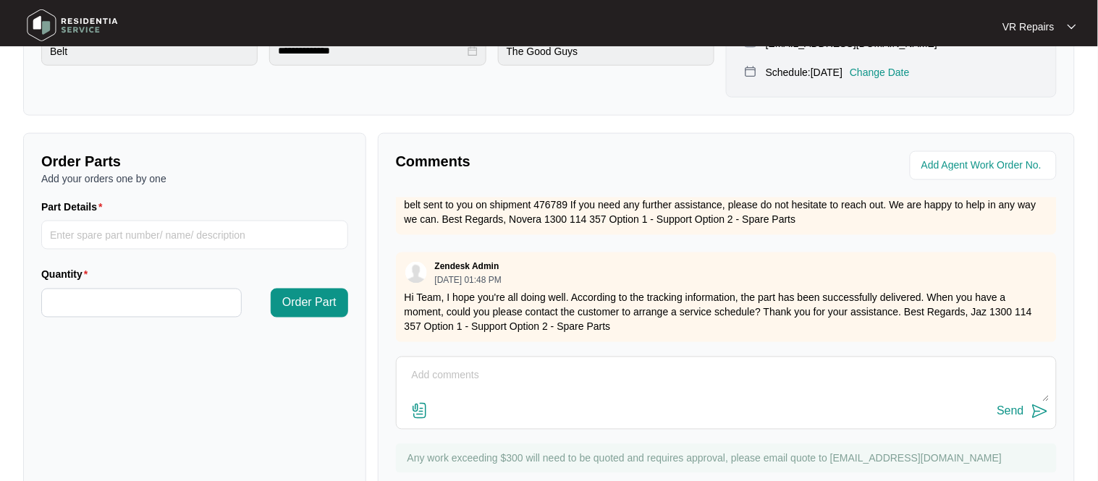
click at [460, 365] on textarea at bounding box center [726, 384] width 645 height 38
type textarea "Replaced belt, refer to invoice number 2501"
click at [1018, 405] on button "Send" at bounding box center [1022, 412] width 51 height 20
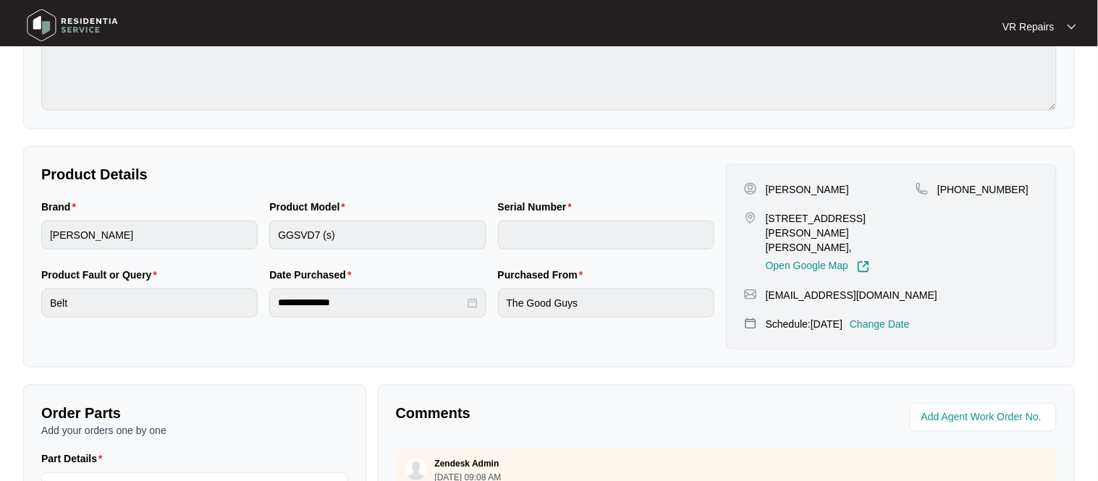
scroll to position [0, 0]
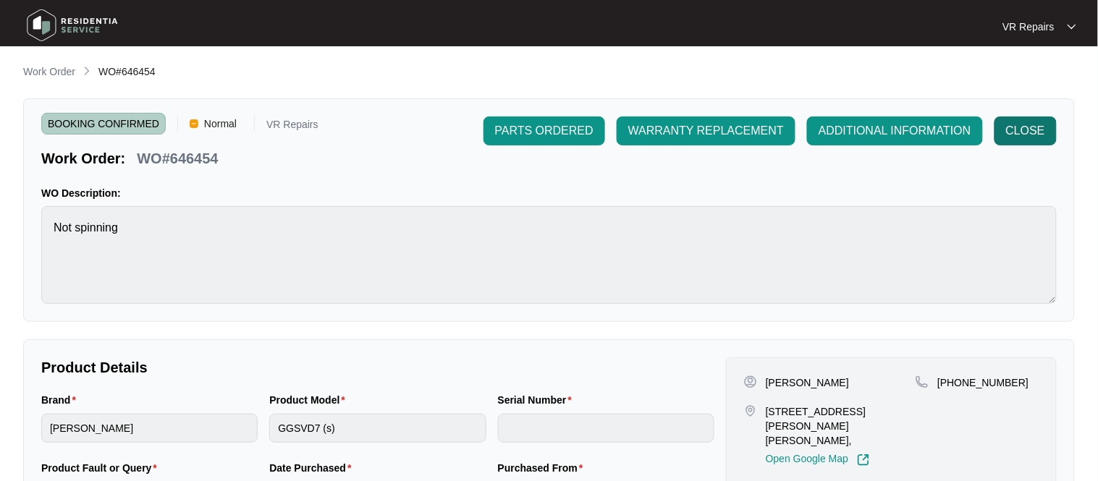
click at [1030, 137] on span "CLOSE" at bounding box center [1025, 130] width 39 height 17
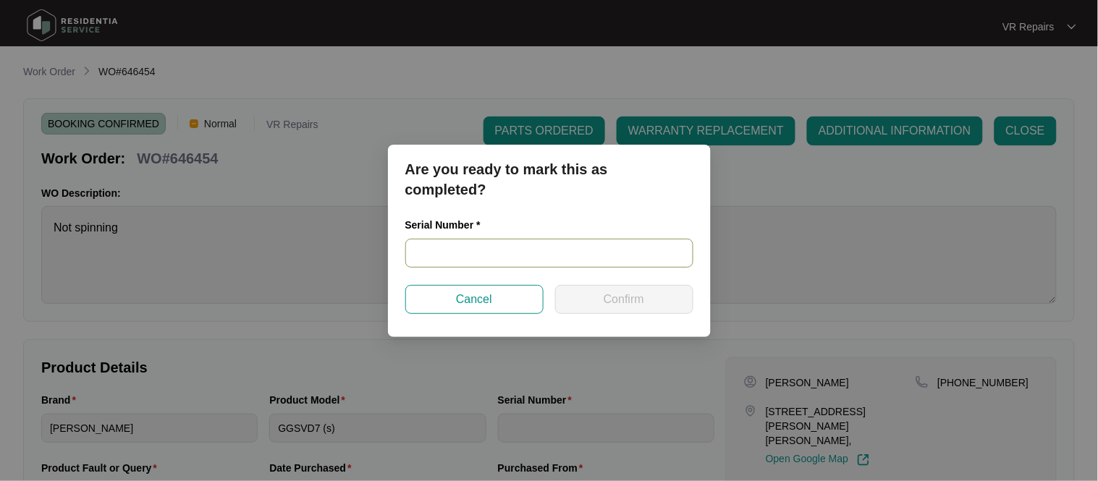
click at [498, 250] on input "text" at bounding box center [549, 253] width 288 height 29
paste input "541N690290144045L00628"
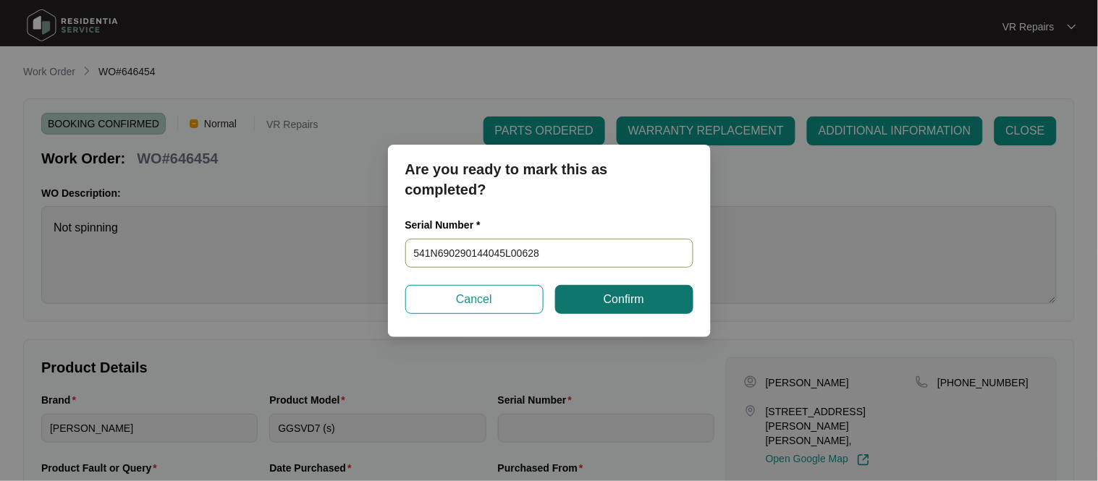
type input "541N690290144045L00628"
click at [584, 305] on button "Confirm" at bounding box center [624, 299] width 138 height 29
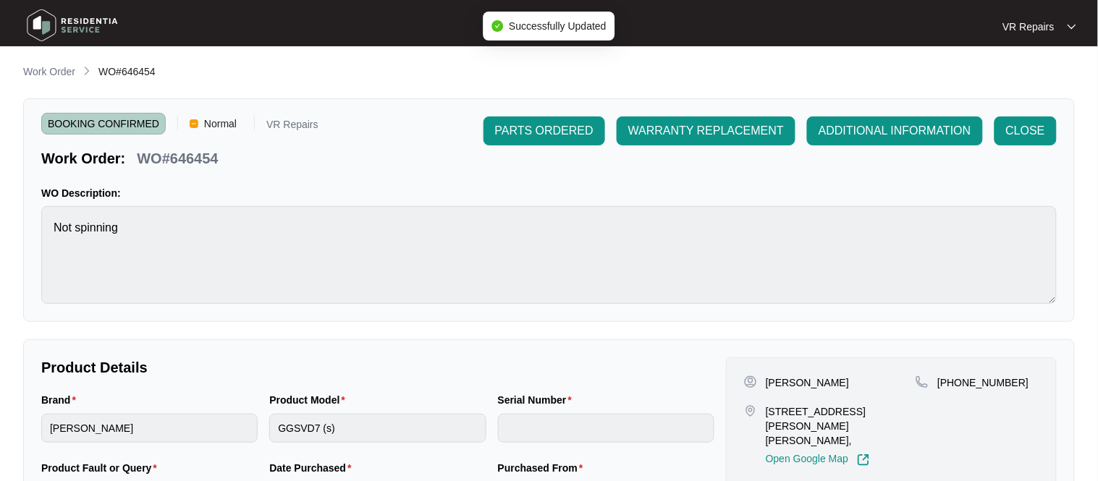
type input "541N690290144045L00628"
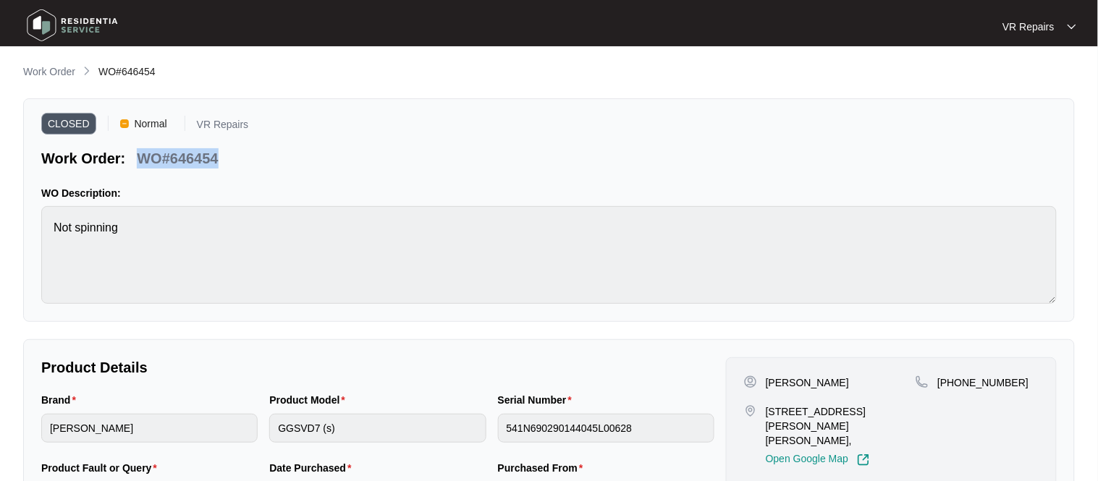
drag, startPoint x: 220, startPoint y: 161, endPoint x: 143, endPoint y: 162, distance: 76.7
click at [143, 162] on div "WO#646454" at bounding box center [177, 155] width 93 height 25
copy p "WO#646454"
click at [65, 71] on p "Work Order" at bounding box center [49, 71] width 52 height 14
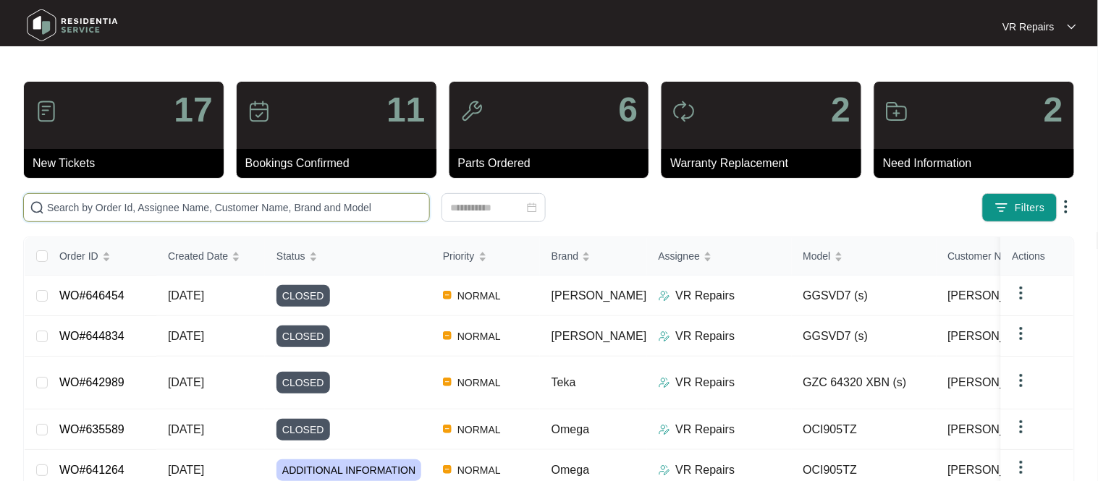
click at [106, 203] on input "text" at bounding box center [235, 208] width 376 height 16
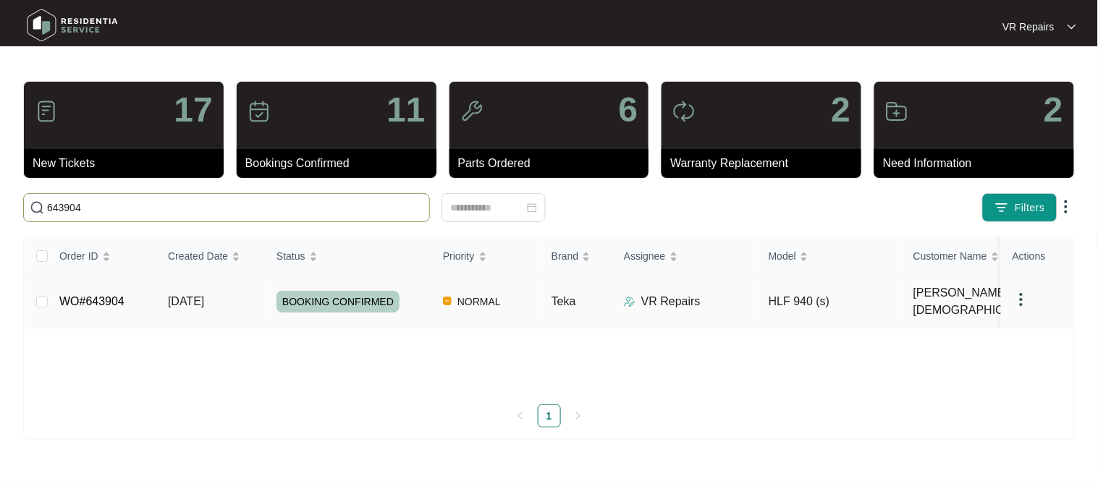
type input "643904"
click at [85, 298] on link "WO#643904" at bounding box center [91, 301] width 65 height 12
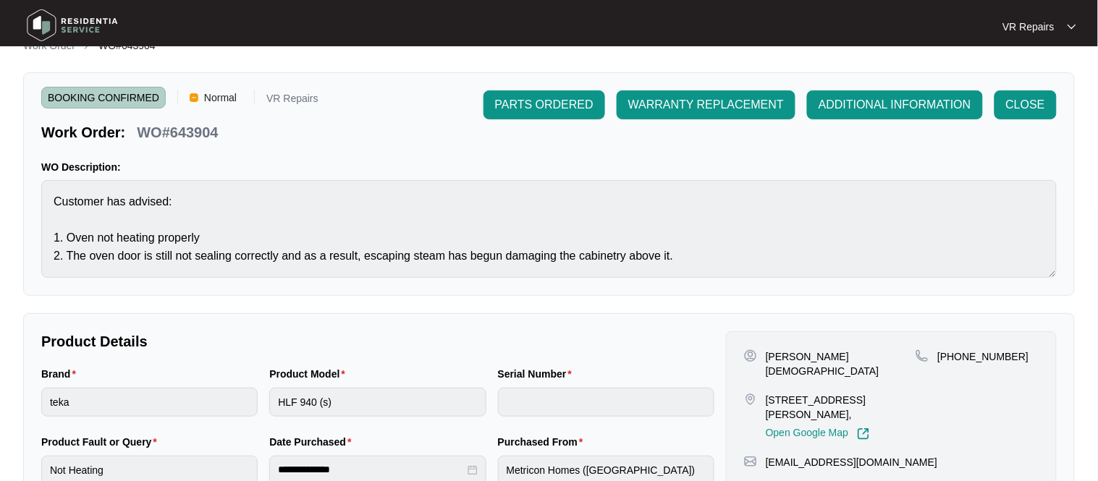
scroll to position [51, 0]
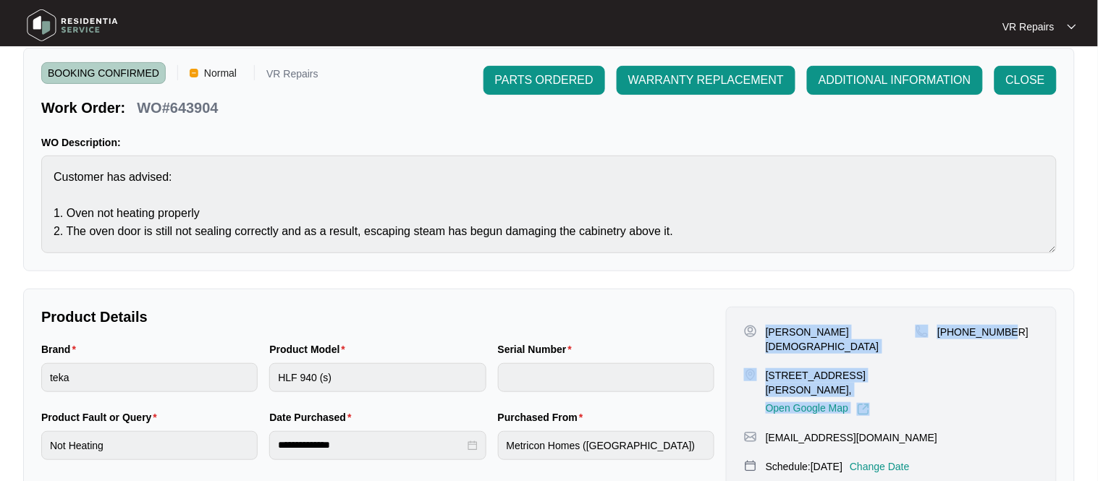
drag, startPoint x: 766, startPoint y: 329, endPoint x: 1013, endPoint y: 330, distance: 246.8
click at [1013, 330] on div "[PERSON_NAME] [STREET_ADDRESS][PERSON_NAME][PERSON_NAME], Open Google Map [PHON…" at bounding box center [891, 370] width 295 height 91
copy div "[PERSON_NAME] [STREET_ADDRESS][PERSON_NAME][PERSON_NAME], Open Google Map [PHON…"
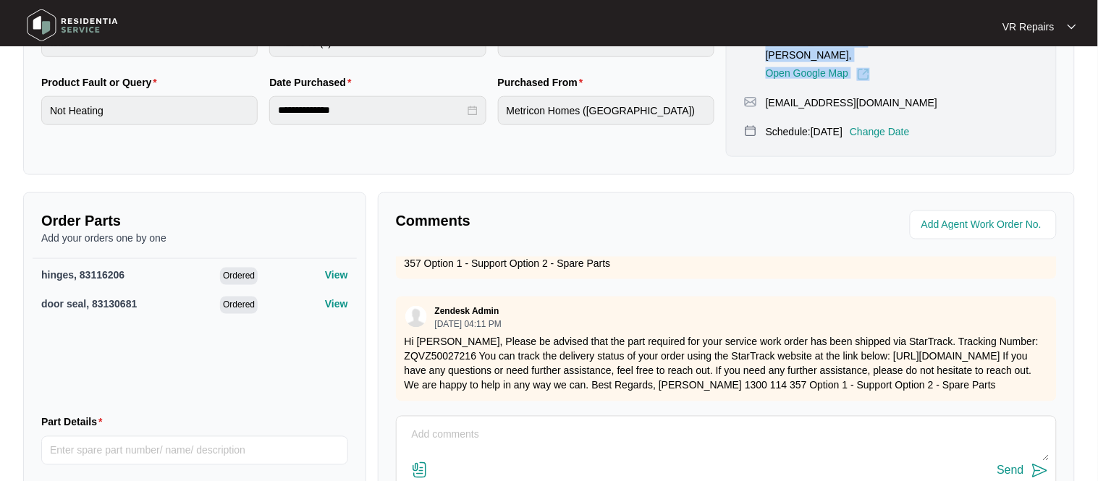
scroll to position [482, 0]
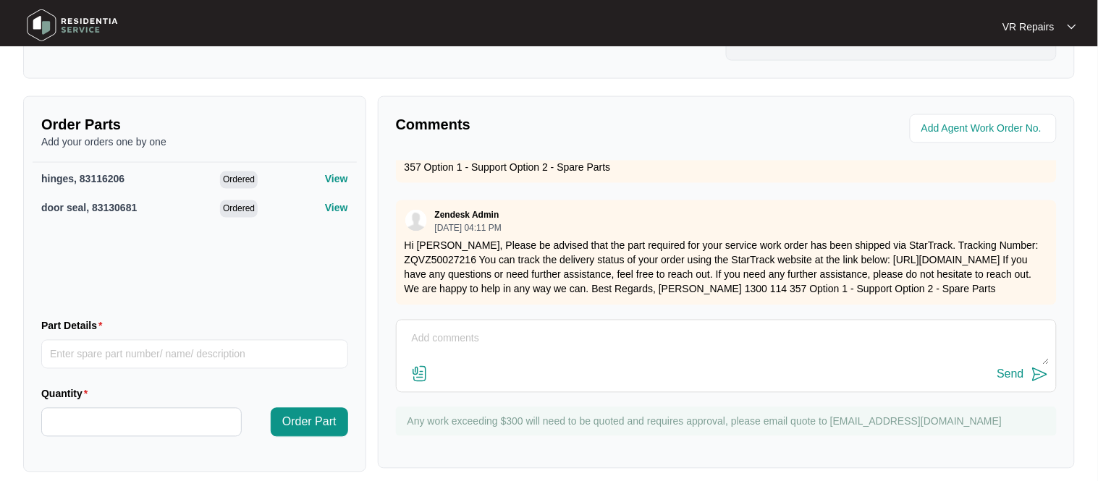
click at [424, 328] on textarea at bounding box center [726, 347] width 645 height 38
paste textarea "Investigated the oven, and replaced faulty terminal to door switch, also replac…"
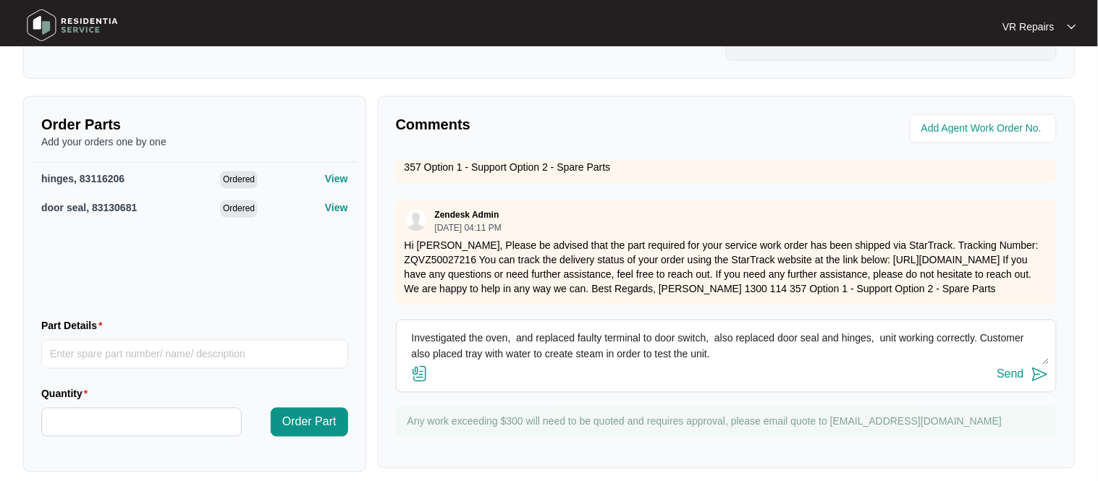
click at [418, 366] on img at bounding box center [419, 374] width 17 height 17
click at [0, 0] on input "file" at bounding box center [0, 0] width 0 height 0
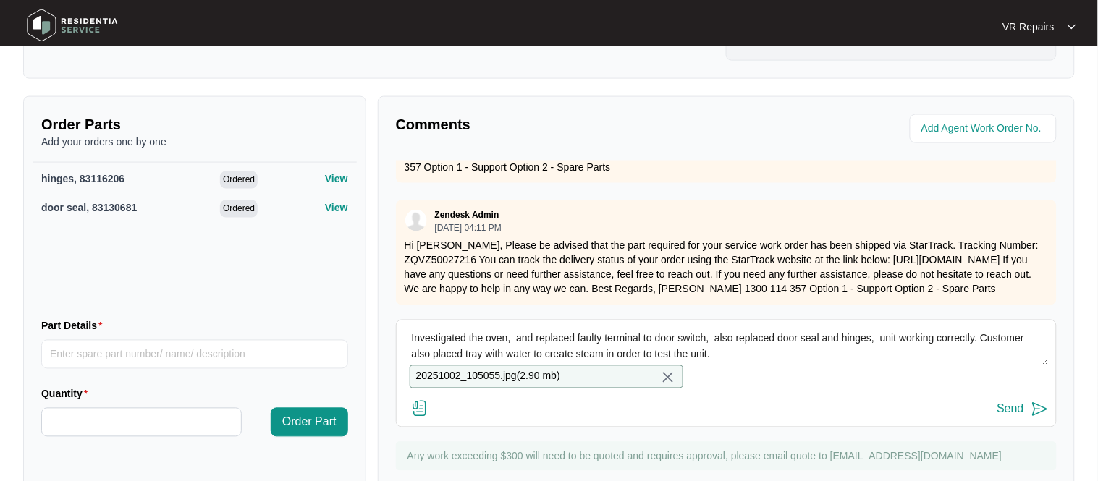
click at [419, 400] on img at bounding box center [419, 408] width 17 height 17
click at [0, 0] on input "file" at bounding box center [0, 0] width 0 height 0
click at [786, 342] on textarea "Investigated the oven, and replaced faulty terminal to door switch, also replac…" at bounding box center [726, 347] width 645 height 38
type textarea "Investigated the oven, and replaced faulty terminal to door switch, also replac…"
click at [1023, 403] on div "Send" at bounding box center [1010, 409] width 27 height 13
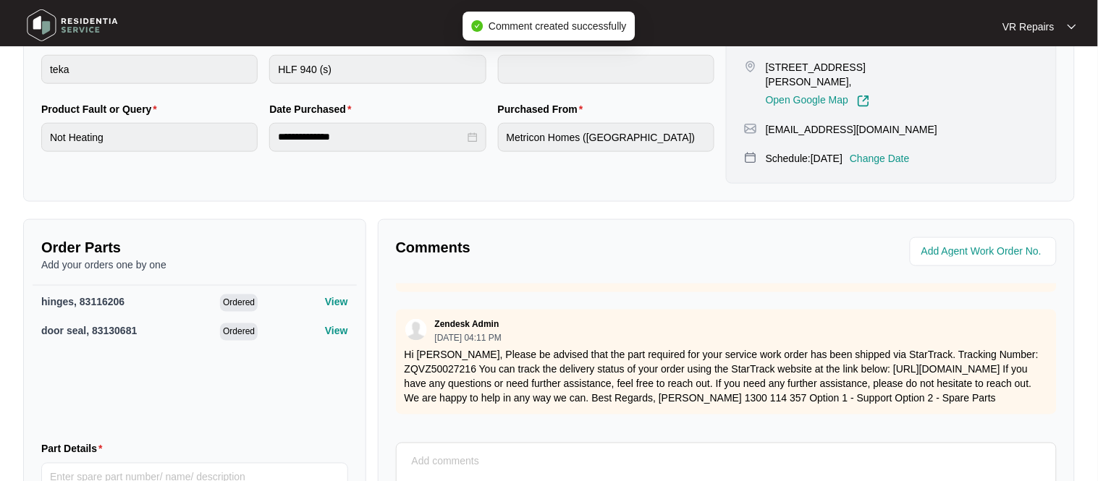
scroll to position [0, 0]
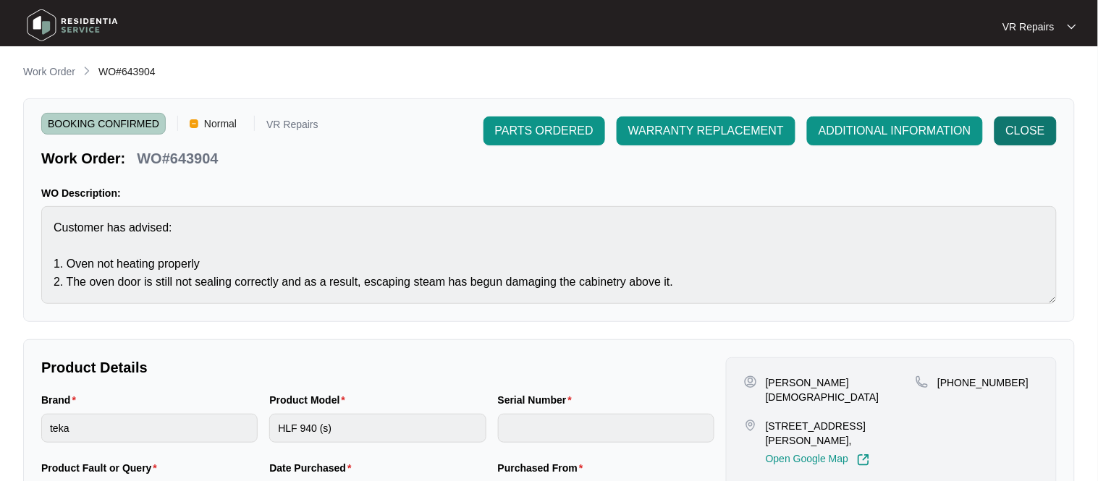
click at [1004, 130] on button "CLOSE" at bounding box center [1025, 131] width 62 height 29
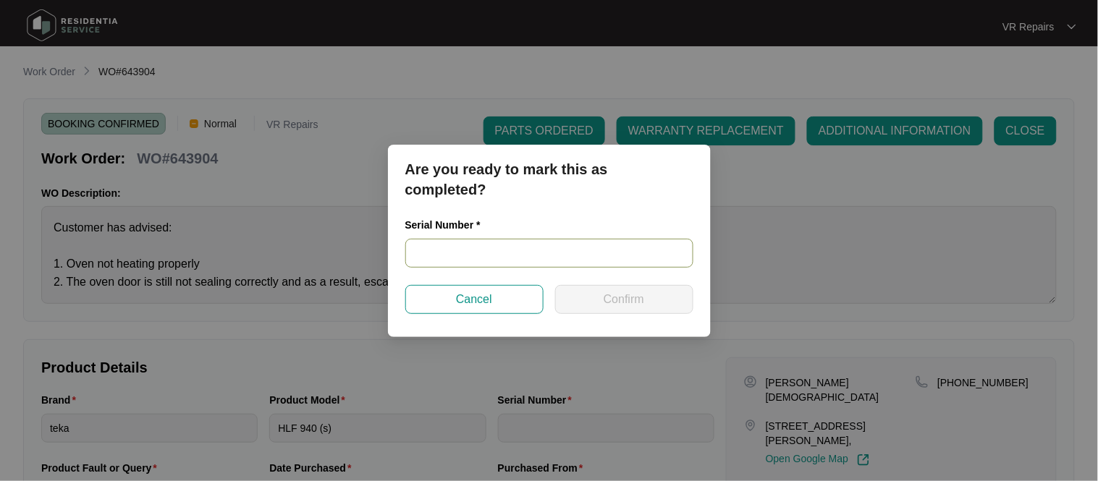
click at [463, 248] on input "text" at bounding box center [549, 253] width 288 height 29
type input "TZ"
click at [644, 299] on span "Confirm" at bounding box center [624, 299] width 41 height 17
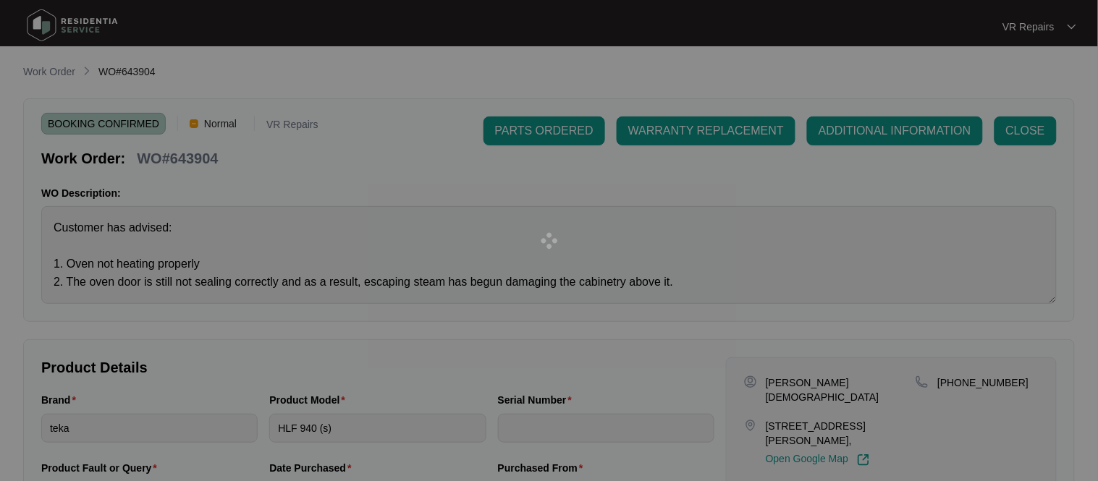
type input "TZ"
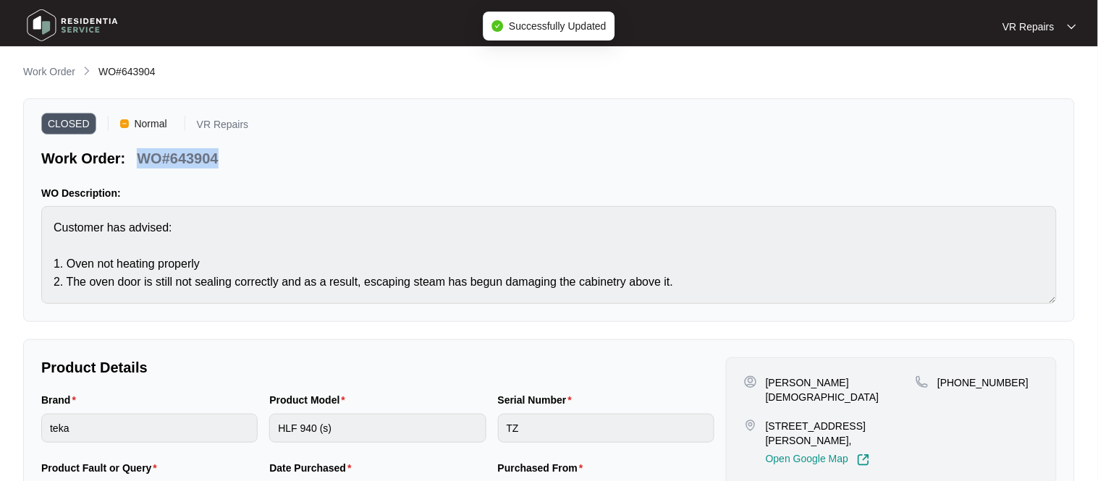
drag, startPoint x: 218, startPoint y: 155, endPoint x: 143, endPoint y: 156, distance: 74.6
click at [143, 156] on p "WO#643904" at bounding box center [177, 158] width 81 height 20
copy p "WO#643904"
click at [56, 64] on p "Work Order" at bounding box center [49, 71] width 52 height 14
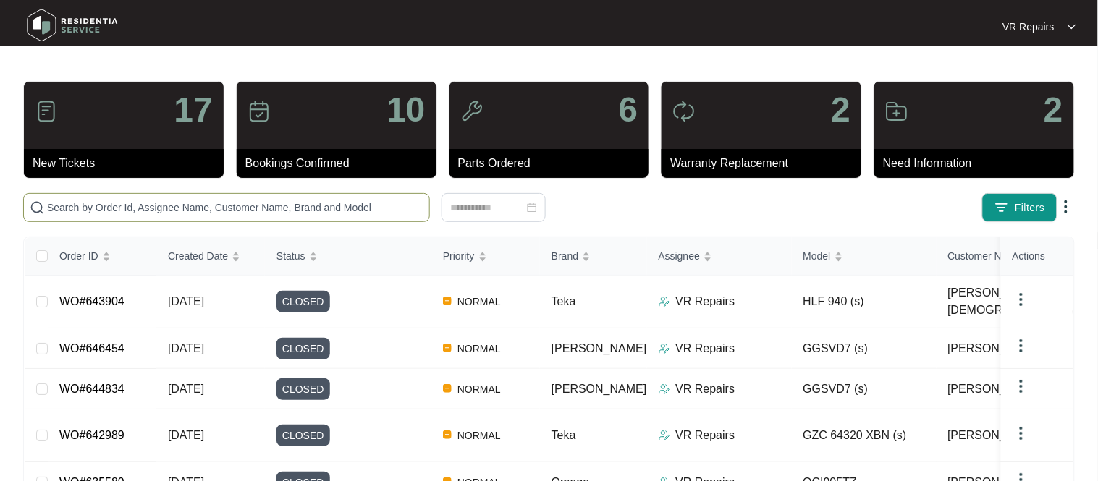
click at [172, 214] on input "text" at bounding box center [235, 208] width 376 height 16
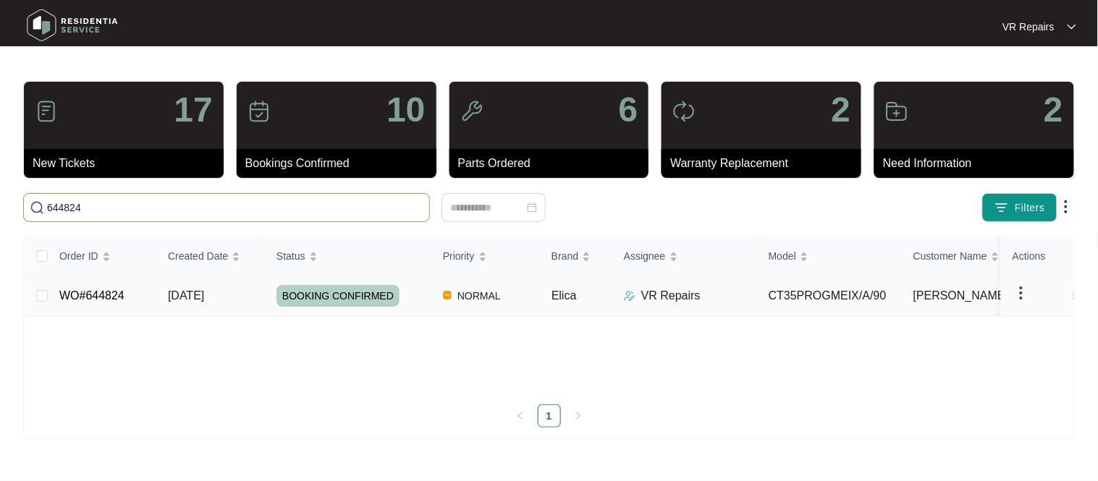
type input "644824"
click at [109, 301] on link "WO#644824" at bounding box center [91, 296] width 65 height 12
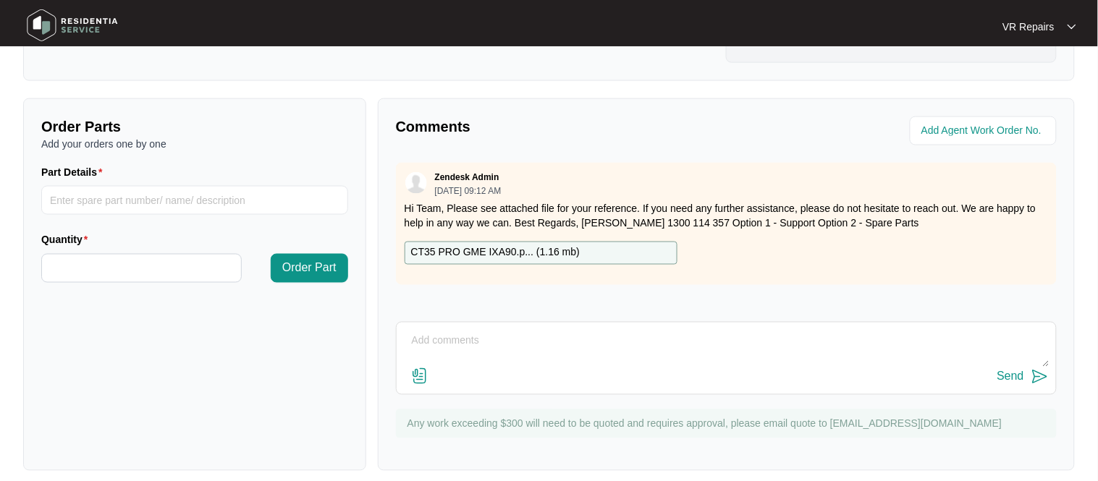
scroll to position [479, 0]
click at [739, 241] on div "CT35 PRO GME IXA90.p... ( 1.16 mb )" at bounding box center [726, 252] width 655 height 23
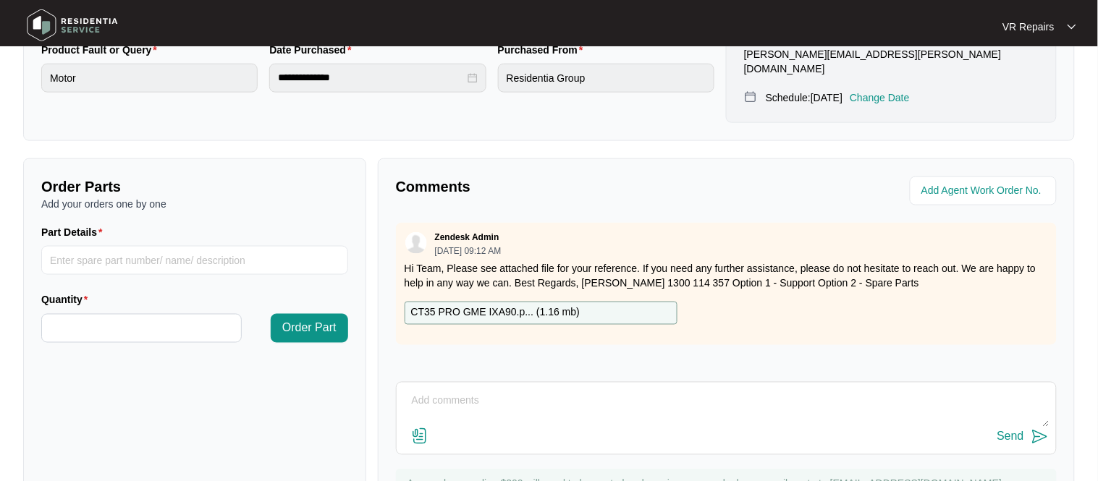
scroll to position [406, 0]
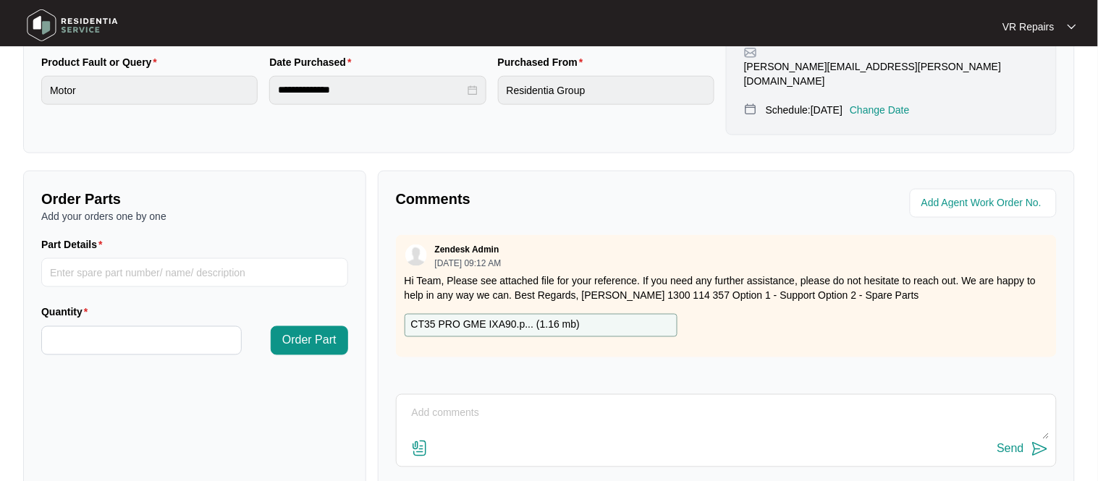
click at [492, 318] on p "CT35 PRO GME IXA90.p... ( 1.16 mb )" at bounding box center [495, 326] width 169 height 16
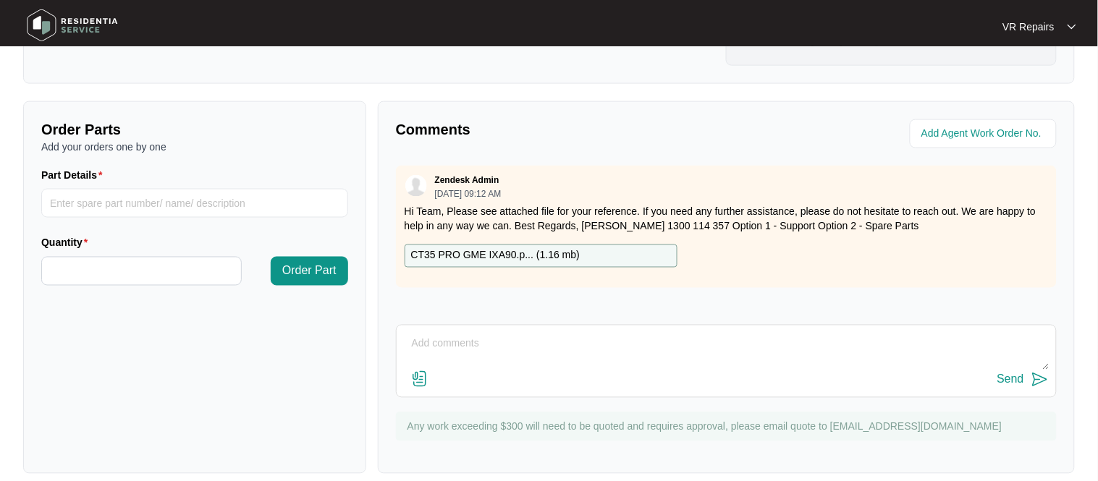
scroll to position [479, 0]
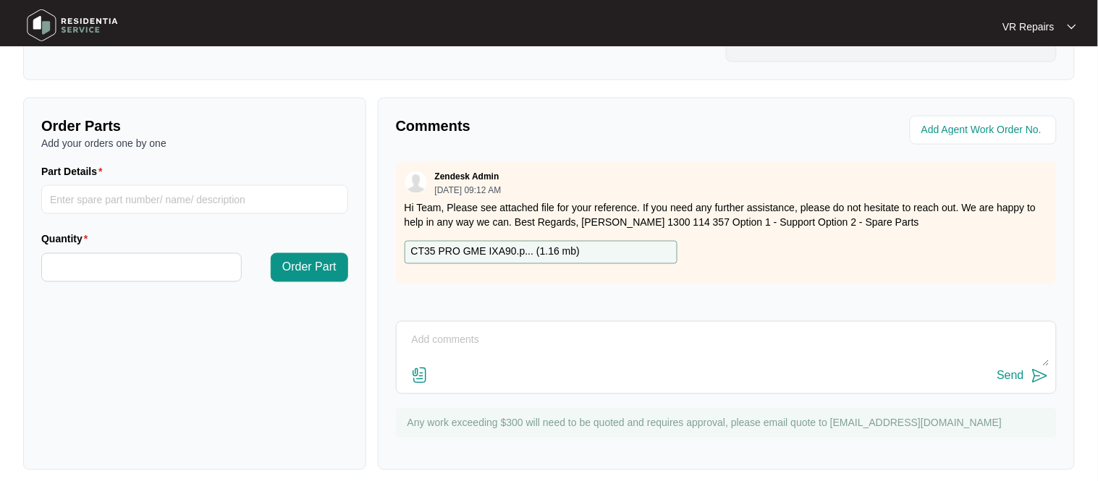
click at [460, 329] on textarea at bounding box center [726, 348] width 645 height 38
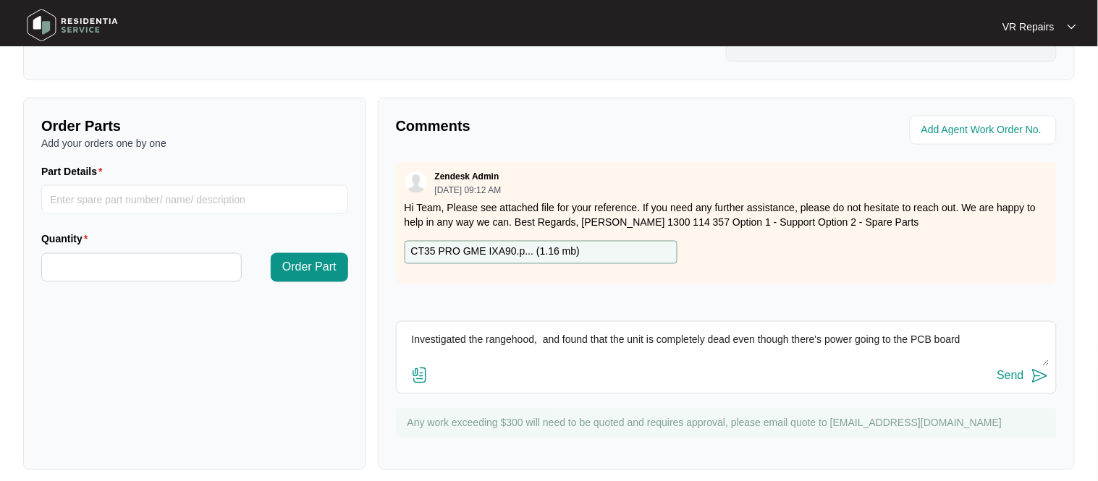
click at [550, 329] on textarea "Investigated the rangehood, and found that the unit is completely dead even tho…" at bounding box center [726, 348] width 645 height 38
click at [547, 329] on textarea "Investigated the rangehood, and found that the unit is completely dead even tho…" at bounding box center [726, 348] width 645 height 38
click at [980, 329] on textarea "Investigated the rangehood, and found that the unit is completely dead even tho…" at bounding box center [726, 348] width 645 height 38
click at [822, 287] on div "Zendesk Admin [DATE] 09:12 AM Hi Team, Please see attached file for your refere…" at bounding box center [726, 234] width 661 height 145
click at [811, 291] on div "Zendesk Admin [DATE] 09:12 AM Hi Team, Please see attached file for your refere…" at bounding box center [726, 234] width 661 height 145
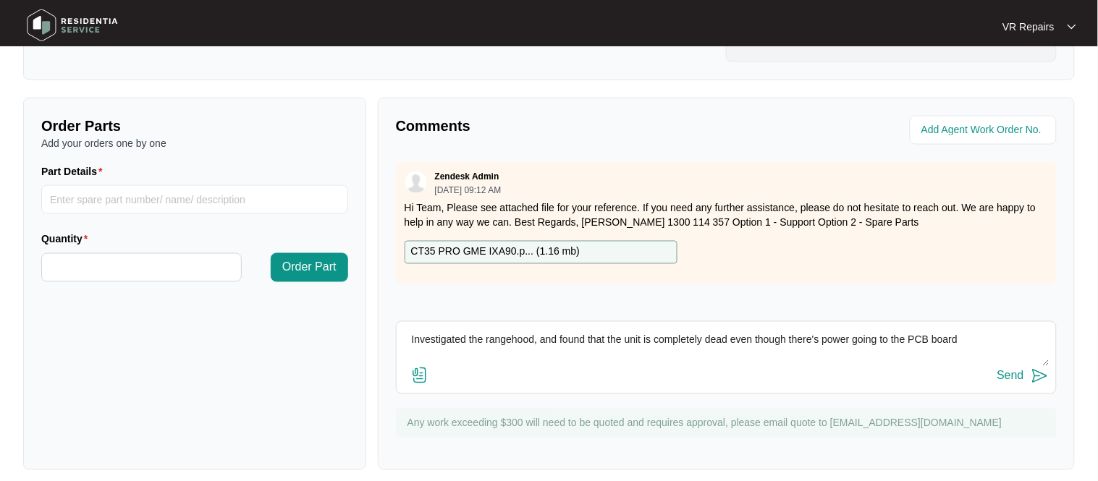
click at [984, 329] on textarea "Investigated the rangehood, and found that the unit is completely dead even tho…" at bounding box center [726, 348] width 645 height 38
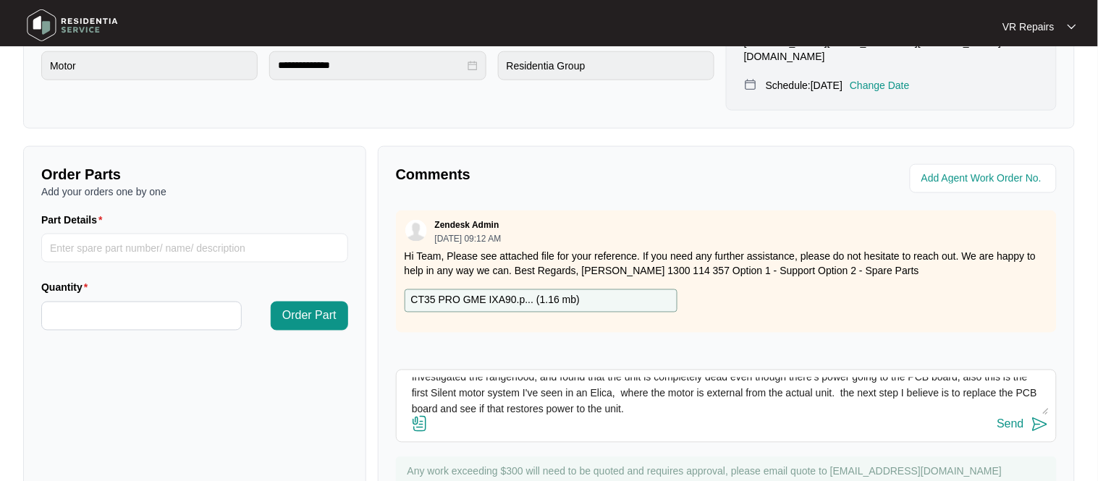
scroll to position [427, 0]
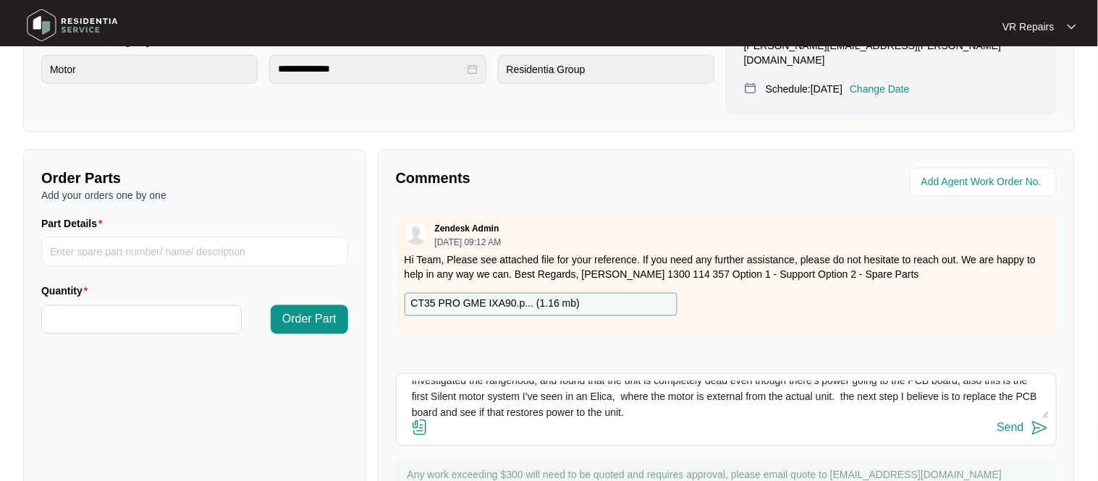
click at [649, 394] on textarea "Investigated the rangehood, and found that the unit is completely dead even tho…" at bounding box center [726, 400] width 645 height 38
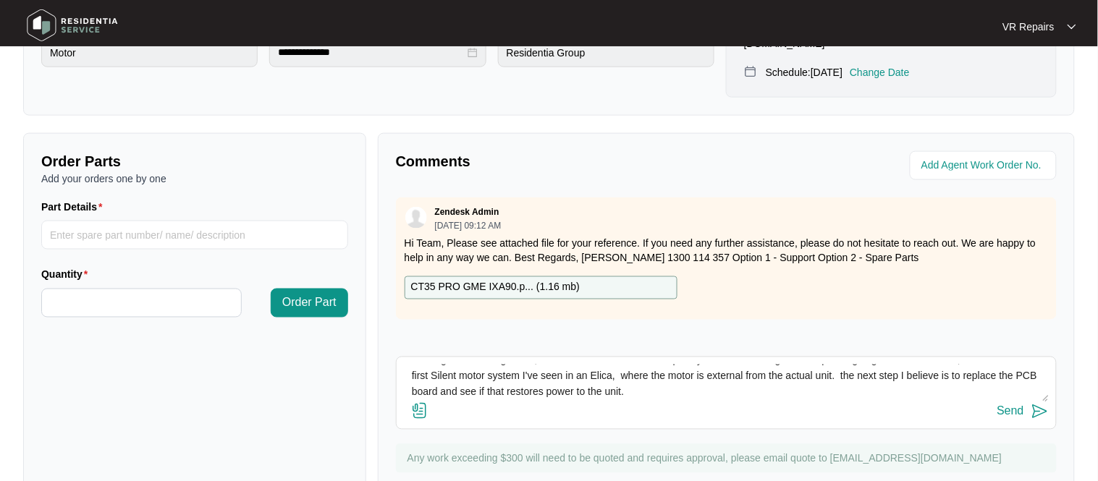
scroll to position [452, 0]
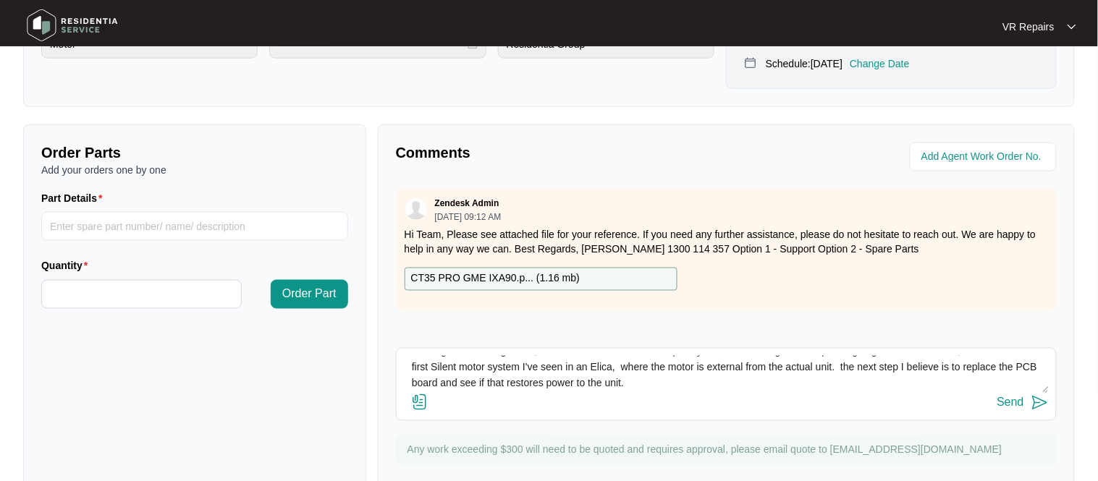
type textarea "Investigated the rangehood, and found that the unit is completely dead even tho…"
click at [420, 394] on img at bounding box center [419, 402] width 17 height 17
click at [0, 0] on input "file" at bounding box center [0, 0] width 0 height 0
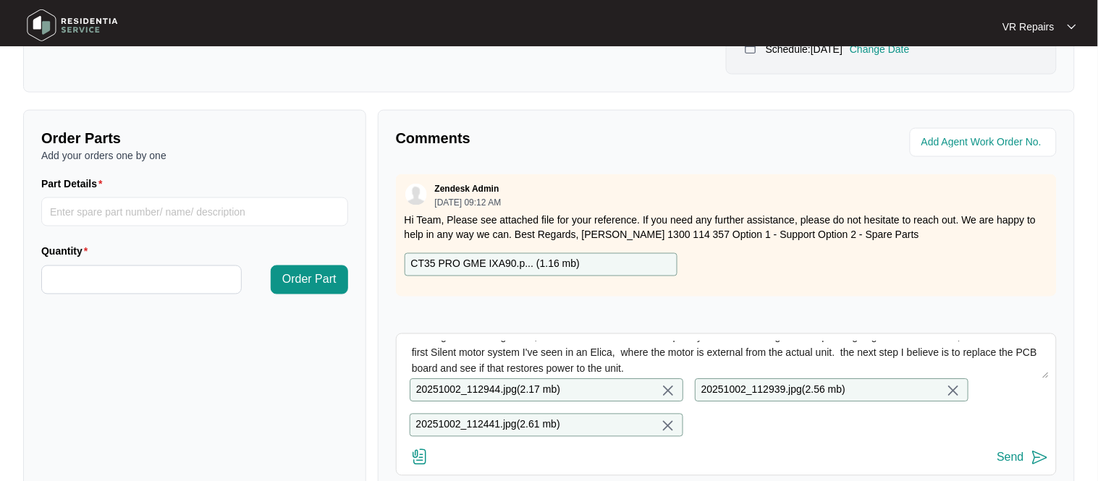
scroll to position [478, 0]
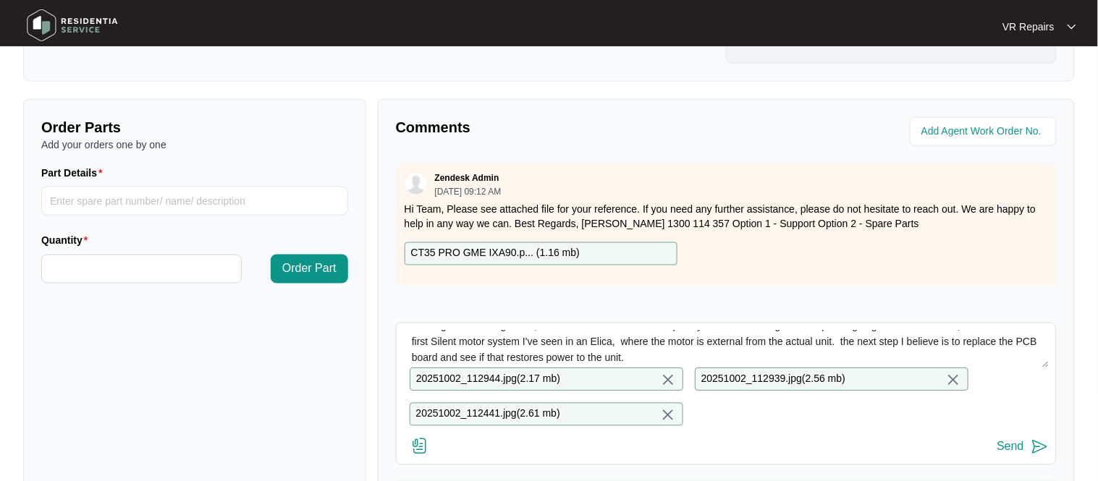
click at [1010, 441] on div "Send" at bounding box center [1010, 447] width 27 height 13
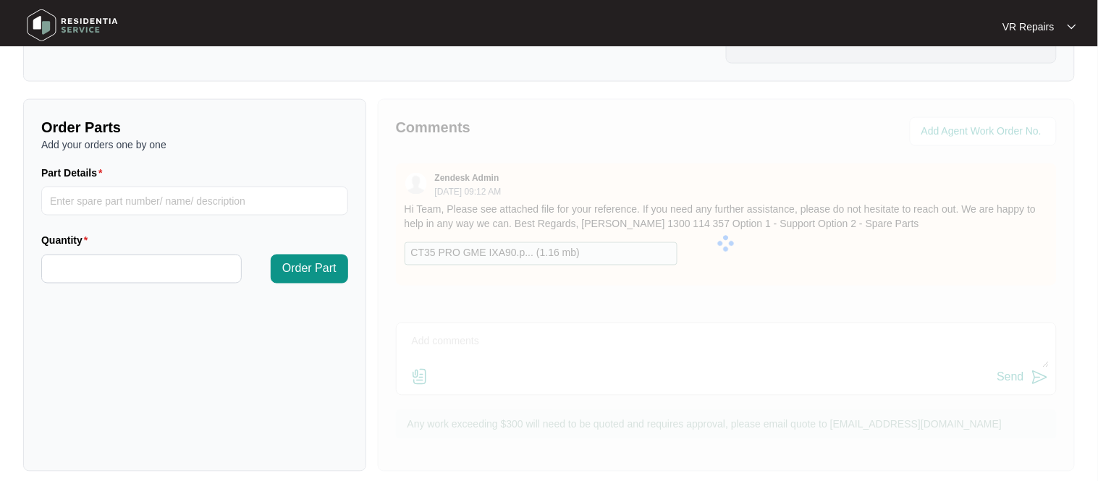
scroll to position [0, 0]
click at [139, 187] on input "Part Details" at bounding box center [194, 201] width 307 height 29
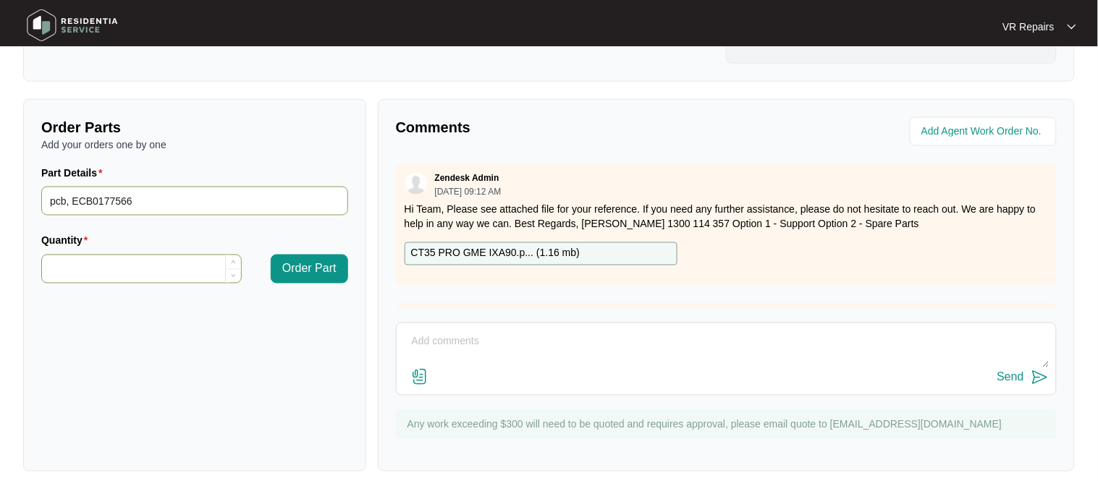
type input "pcb, ECB0177566"
click at [81, 256] on input "Quantity" at bounding box center [141, 270] width 199 height 28
type input "*"
click at [302, 261] on span "Order Part" at bounding box center [309, 269] width 54 height 17
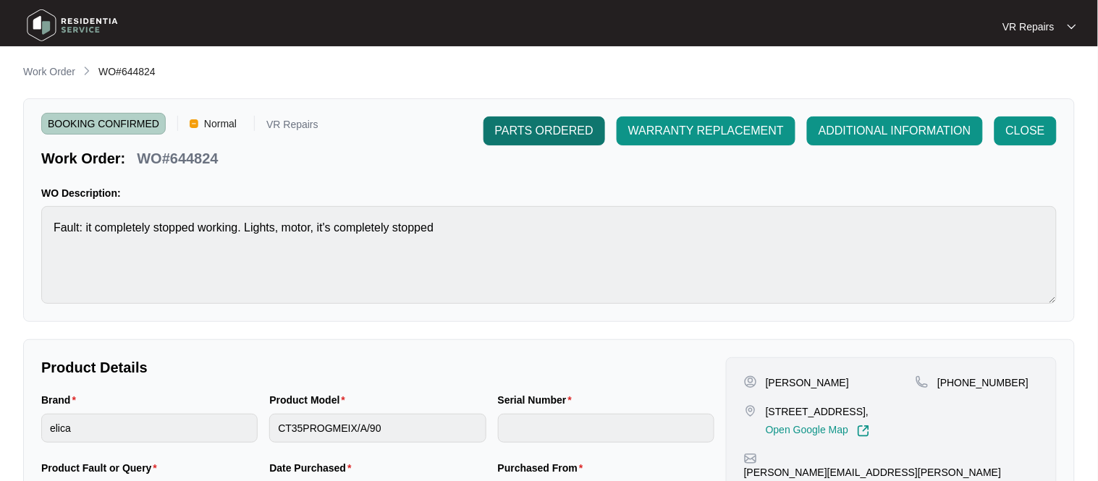
click at [556, 127] on span "PARTS ORDERED" at bounding box center [544, 130] width 98 height 17
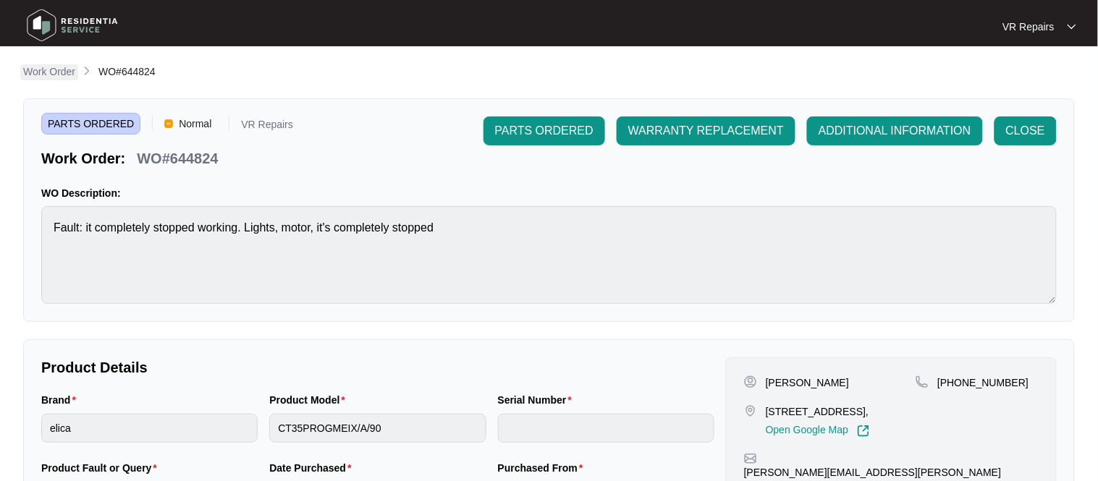
click at [51, 77] on p "Work Order" at bounding box center [49, 71] width 52 height 14
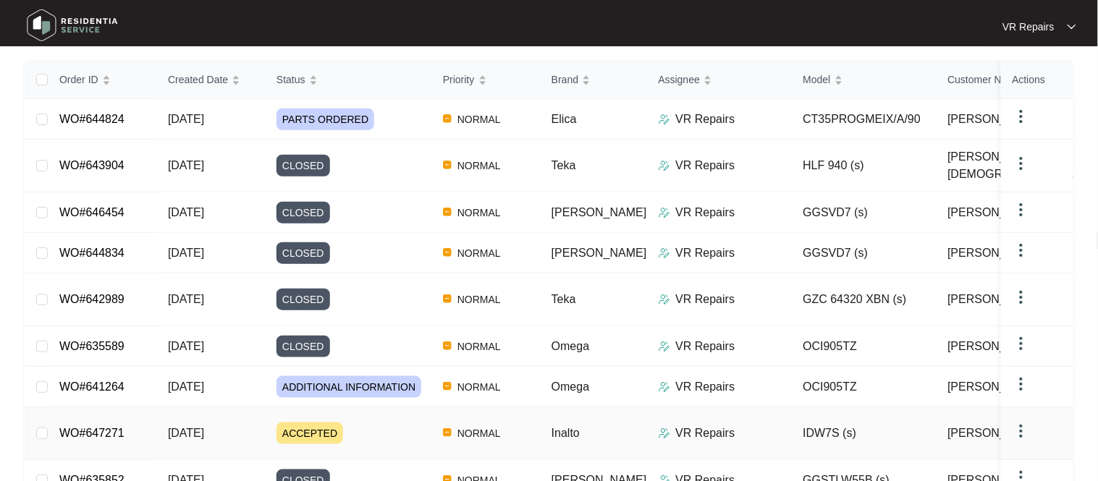
scroll to position [273, 0]
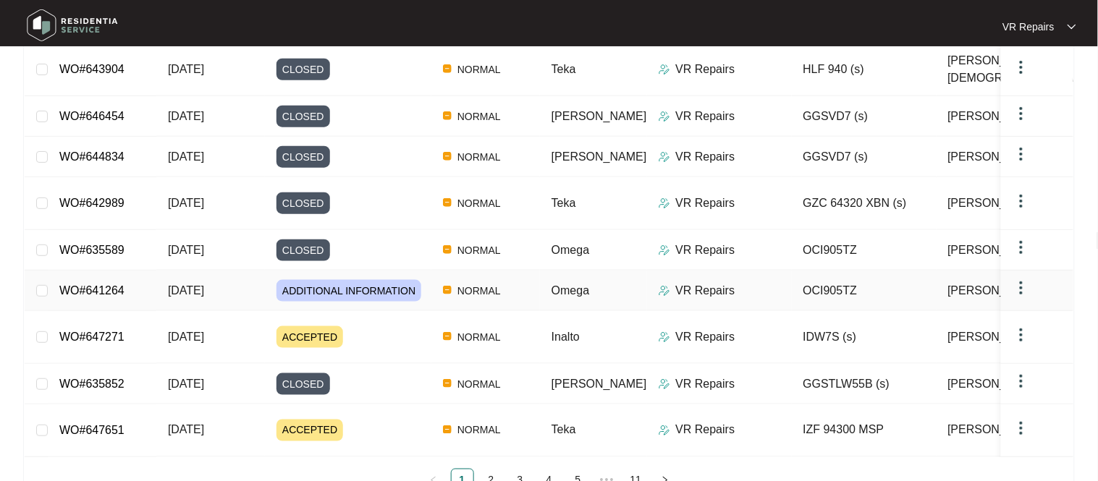
click at [109, 284] on link "WO#641264" at bounding box center [91, 290] width 65 height 12
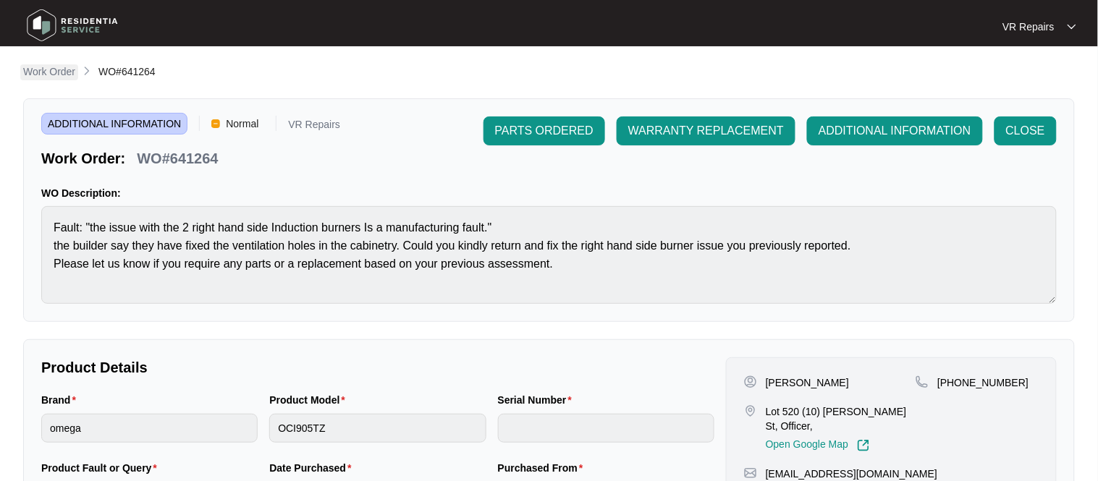
click at [44, 69] on p "Work Order" at bounding box center [49, 71] width 52 height 14
